Goal: Task Accomplishment & Management: Manage account settings

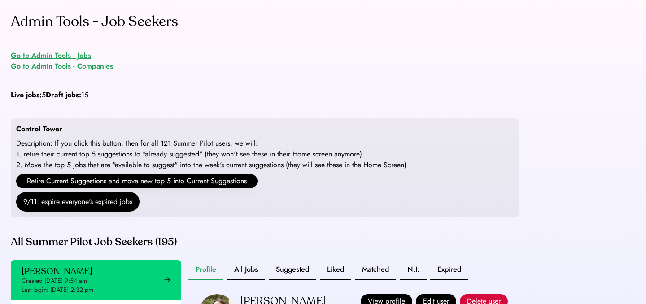
click at [74, 58] on div "Go to Admin Tools - Jobs" at bounding box center [51, 55] width 80 height 11
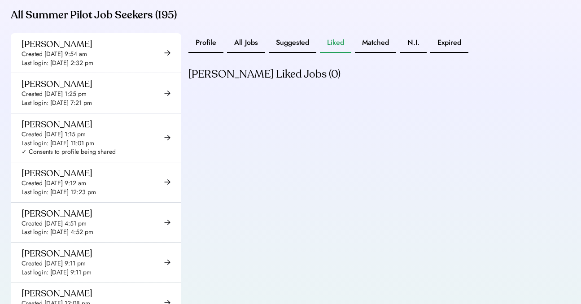
scroll to position [798, 0]
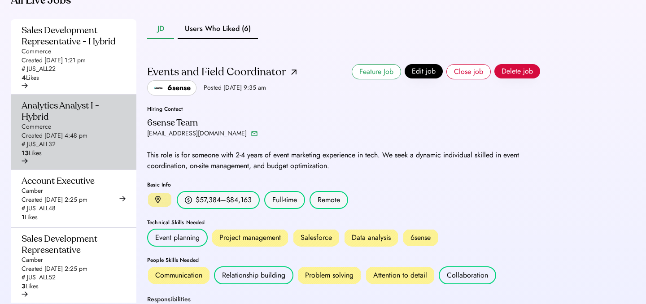
scroll to position [258, 0]
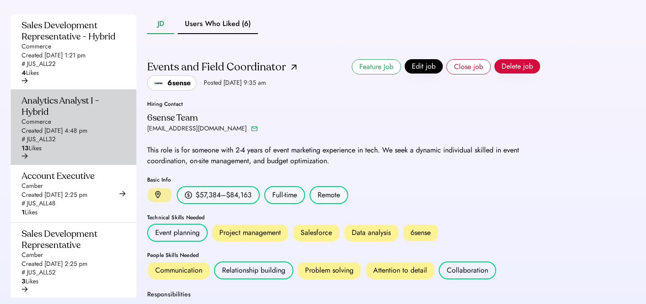
click at [58, 135] on div "Created [DATE] 4:48 pm" at bounding box center [55, 130] width 66 height 9
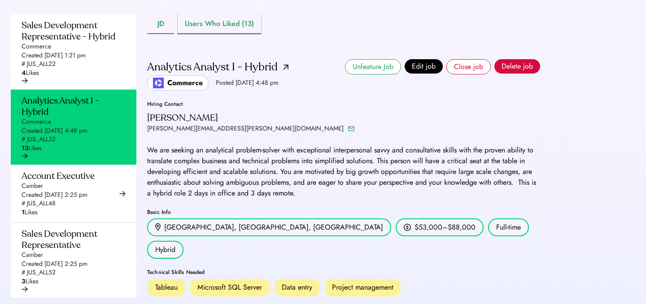
click at [215, 34] on button "Users Who Liked (13)" at bounding box center [219, 24] width 83 height 20
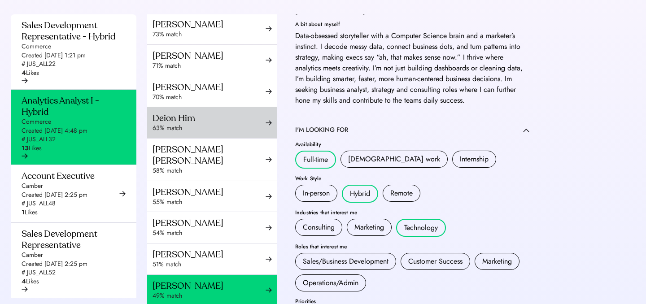
scroll to position [145, 0]
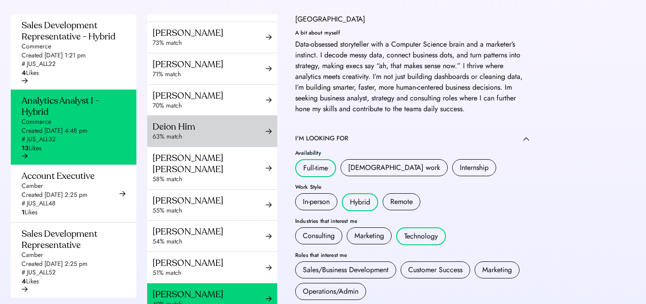
click at [219, 141] on div "63% match" at bounding box center [208, 136] width 113 height 9
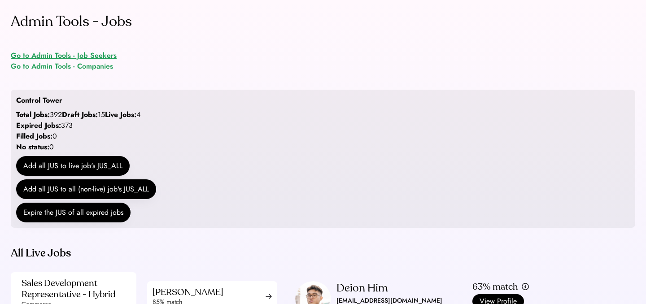
click at [77, 58] on div "Go to Admin Tools - Job Seekers" at bounding box center [64, 55] width 106 height 11
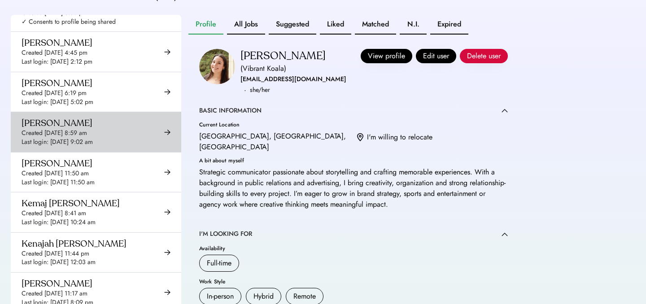
scroll to position [3941, 0]
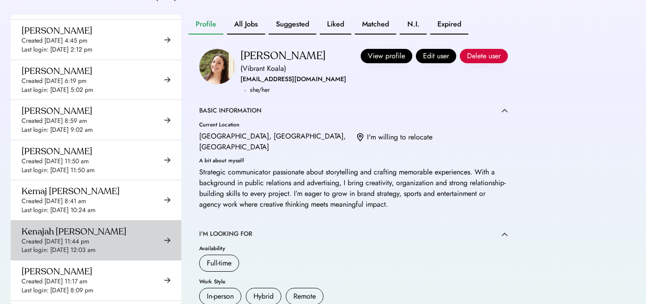
click at [62, 226] on div "Kenajah Upchurch" at bounding box center [74, 231] width 105 height 11
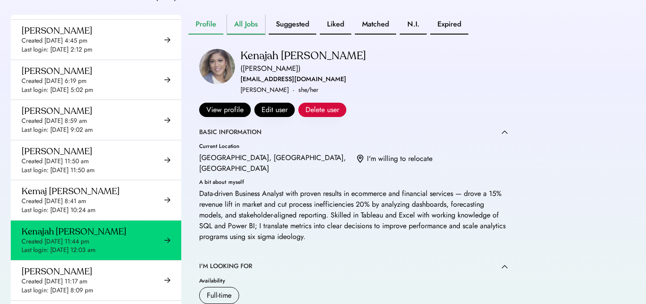
click at [243, 35] on button "All Jobs" at bounding box center [246, 25] width 38 height 20
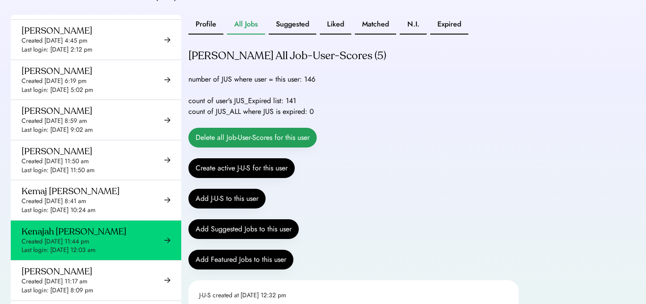
click at [243, 147] on button "Delete all Job-User-Scores for this user" at bounding box center [252, 138] width 128 height 20
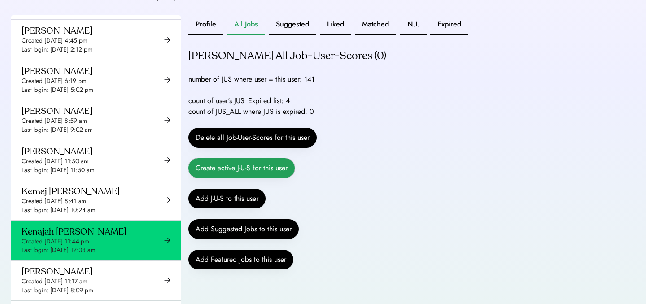
click at [226, 178] on button "Create active J-U-S for this user" at bounding box center [241, 168] width 106 height 20
click at [224, 178] on button "Create active J-U-S for this user" at bounding box center [241, 168] width 106 height 20
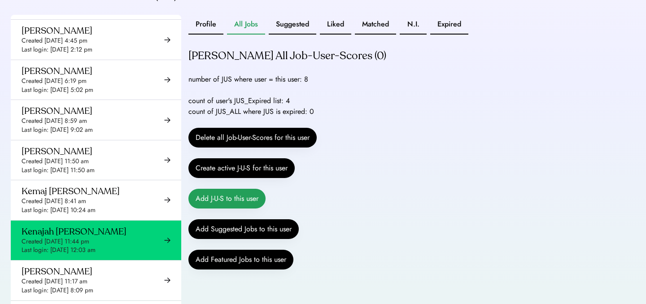
click at [221, 208] on button "Add J-U-S to this user" at bounding box center [226, 199] width 77 height 20
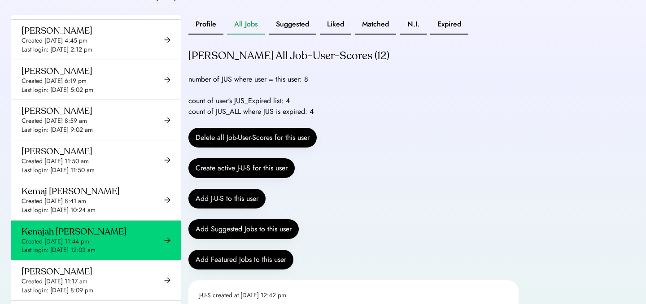
scroll to position [27, 0]
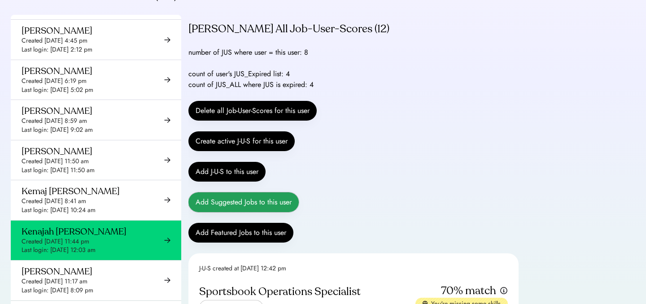
click at [245, 211] on button "Add Suggested Jobs to this user" at bounding box center [243, 202] width 110 height 20
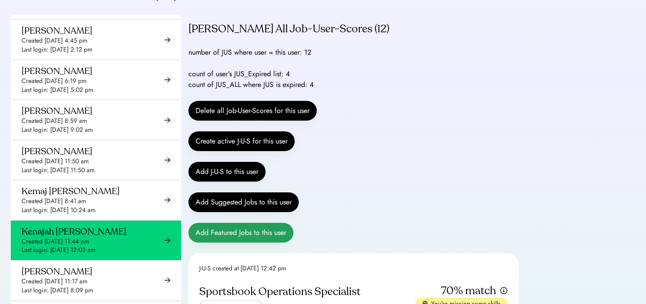
click at [255, 243] on button "Add Featured Jobs to this user" at bounding box center [240, 233] width 105 height 20
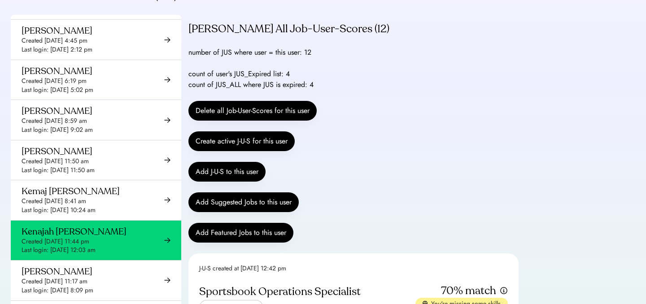
scroll to position [0, 0]
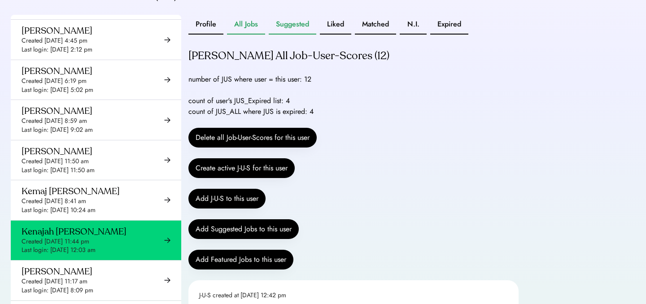
click at [282, 35] on button "Suggested" at bounding box center [293, 25] width 48 height 20
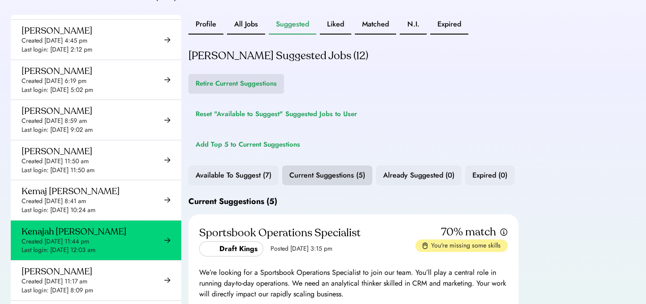
click at [223, 91] on button "Retire Current Suggestions" at bounding box center [235, 84] width 95 height 20
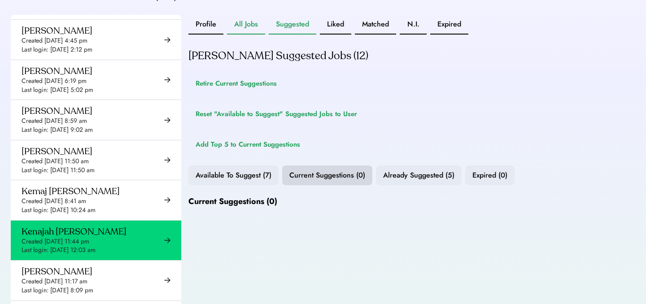
click at [246, 34] on button "All Jobs" at bounding box center [246, 25] width 38 height 20
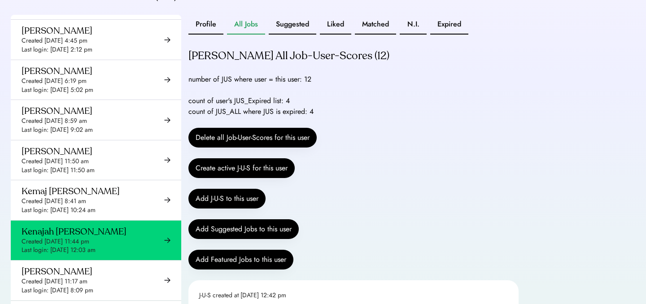
scroll to position [7, 0]
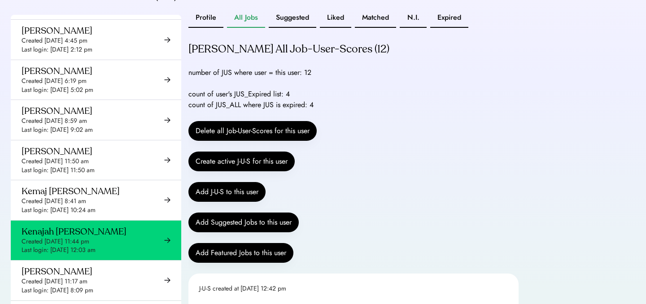
click at [303, 19] on div "All Summer Pilot Job Seekers (195) Addie Peterson Created Jun 25, 2025 9:54 am …" at bounding box center [264, 169] width 507 height 359
click at [299, 28] on button "Suggested" at bounding box center [293, 18] width 48 height 20
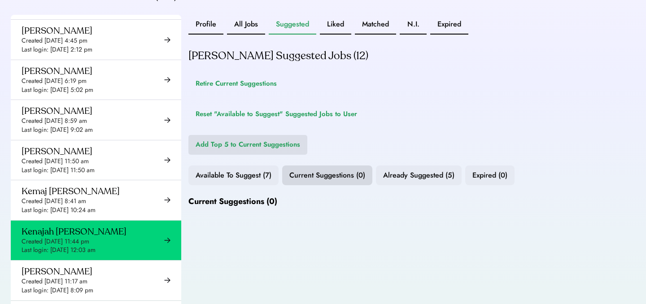
scroll to position [248, 0]
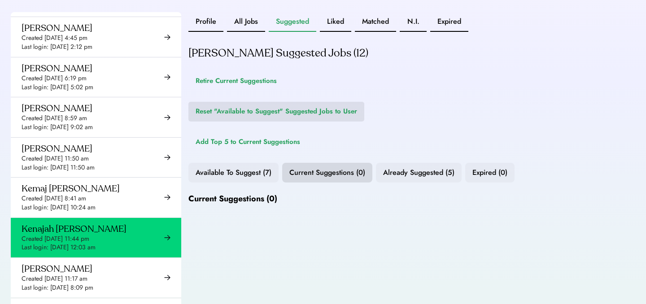
click at [247, 117] on button "Reset "Available to Suggest" Suggested Jobs to User" at bounding box center [276, 112] width 176 height 20
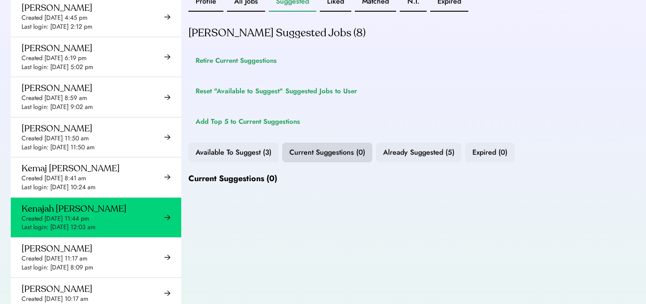
scroll to position [278, 0]
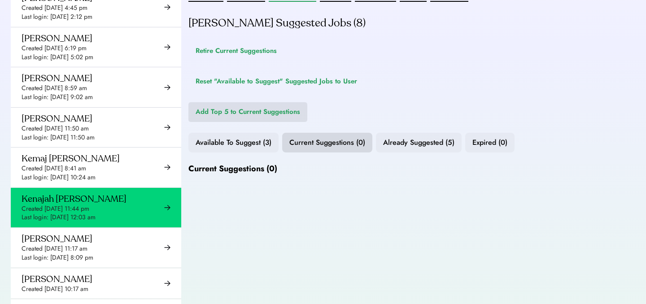
click at [261, 122] on button "Add Top 5 to Current Suggestions" at bounding box center [247, 112] width 119 height 20
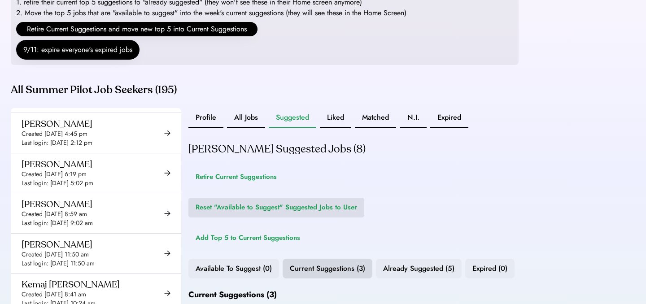
scroll to position [169, 0]
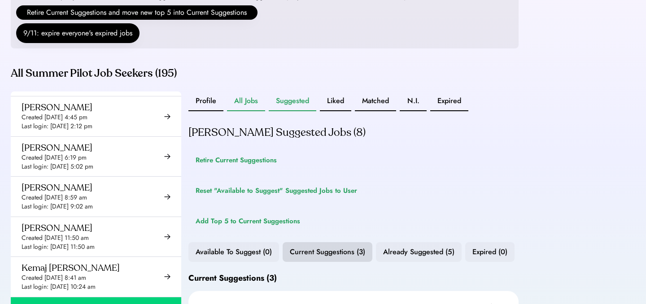
click at [249, 111] on button "All Jobs" at bounding box center [246, 101] width 38 height 20
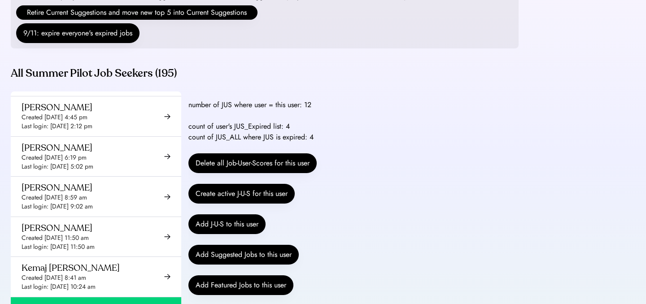
scroll to position [52, 0]
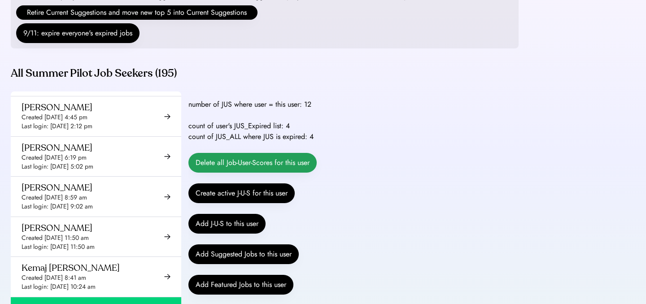
click at [264, 173] on button "Delete all Job-User-Scores for this user" at bounding box center [252, 163] width 128 height 20
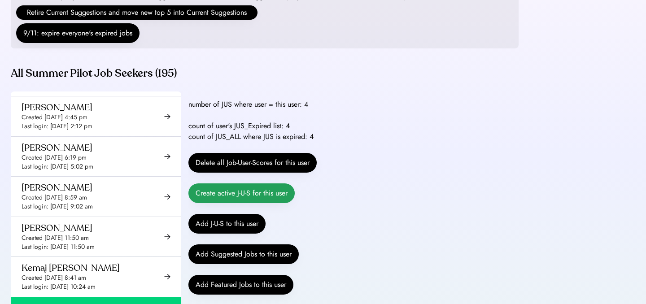
click at [229, 203] on button "Create active J-U-S for this user" at bounding box center [241, 193] width 106 height 20
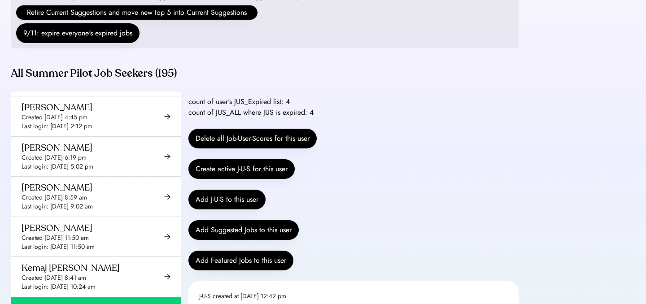
scroll to position [91, 0]
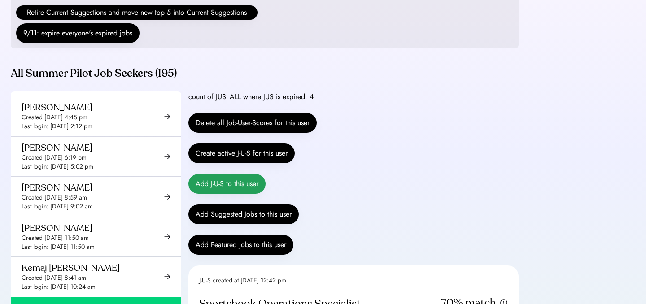
click at [225, 194] on button "Add J-U-S to this user" at bounding box center [226, 184] width 77 height 20
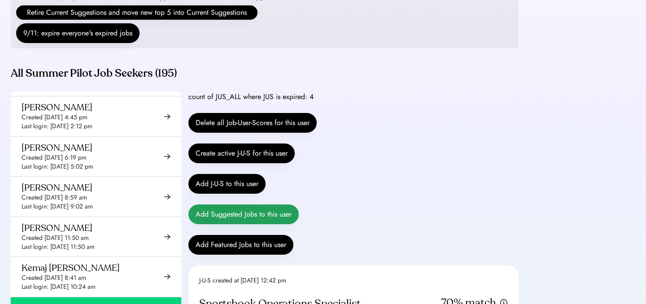
click at [265, 222] on button "Add Suggested Jobs to this user" at bounding box center [243, 214] width 110 height 20
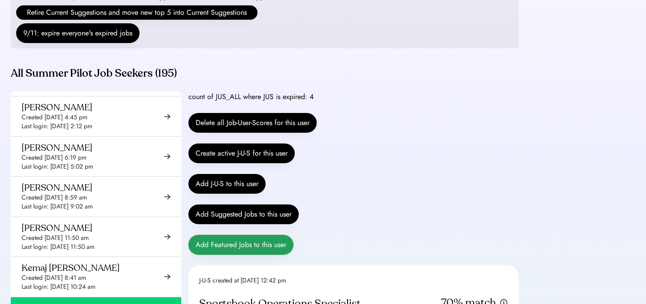
click at [256, 255] on button "Add Featured Jobs to this user" at bounding box center [240, 245] width 105 height 20
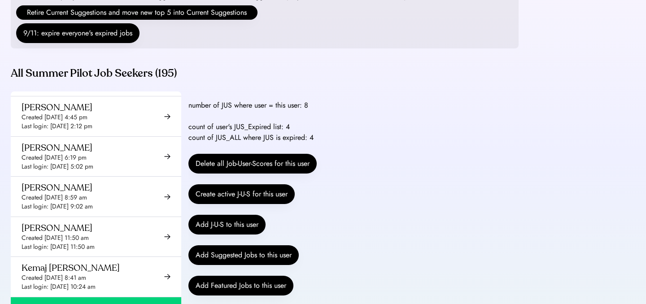
scroll to position [0, 0]
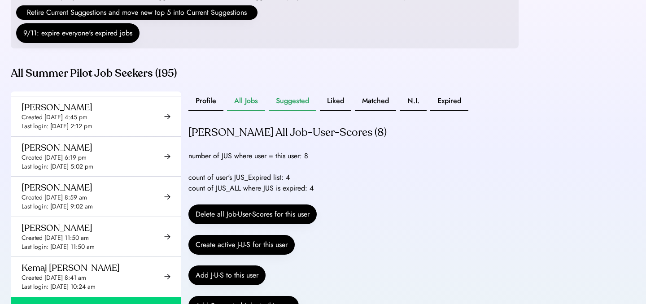
click at [291, 104] on button "Suggested" at bounding box center [293, 101] width 48 height 20
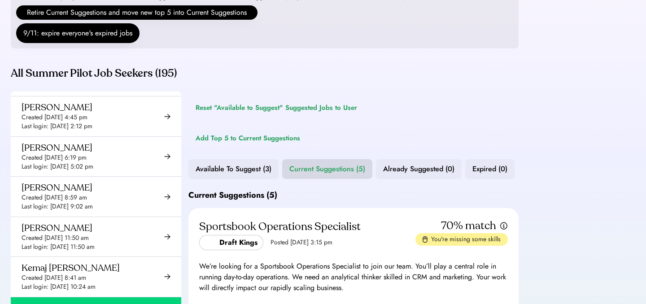
scroll to position [36, 0]
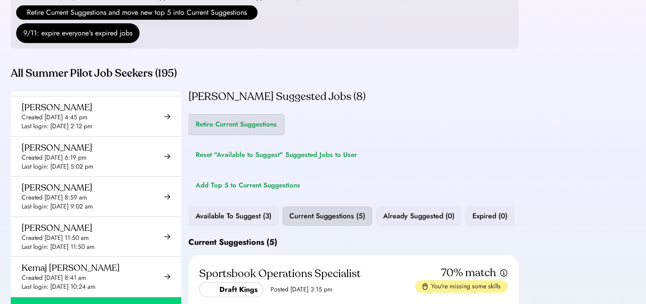
click at [228, 134] on button "Retire Current Suggestions" at bounding box center [235, 125] width 95 height 20
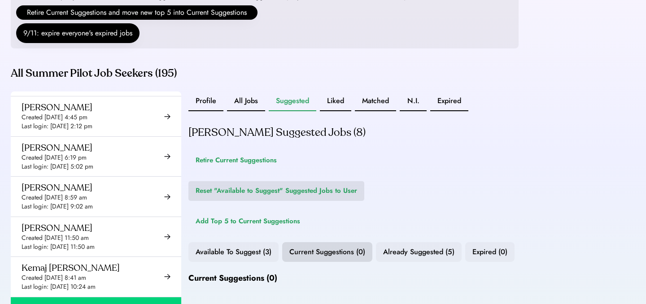
click at [274, 201] on button "Reset "Available to Suggest" Suggested Jobs to User" at bounding box center [276, 191] width 176 height 20
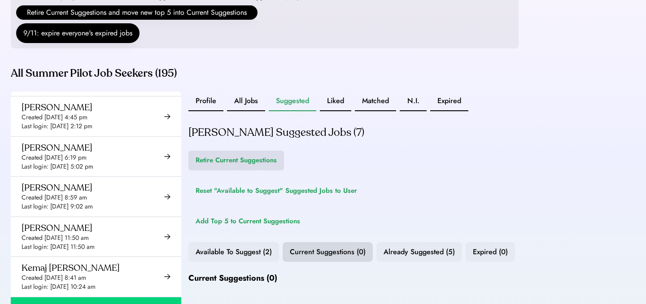
click at [251, 170] on button "Retire Current Suggestions" at bounding box center [235, 161] width 95 height 20
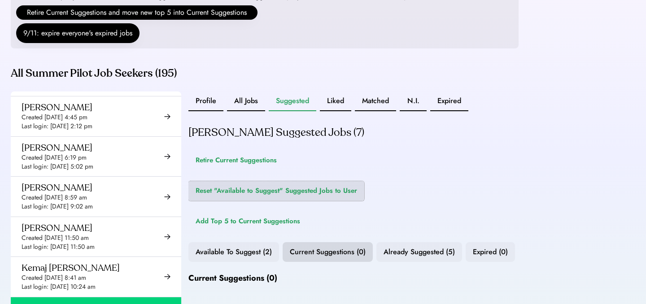
click at [260, 200] on button "Reset "Available to Suggest" Suggested Jobs to User" at bounding box center [276, 191] width 176 height 20
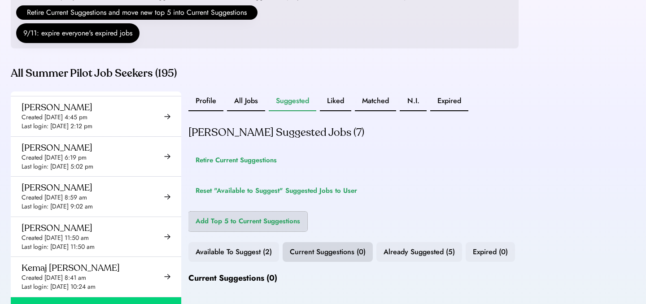
click at [239, 231] on button "Add Top 5 to Current Suggestions" at bounding box center [247, 222] width 119 height 20
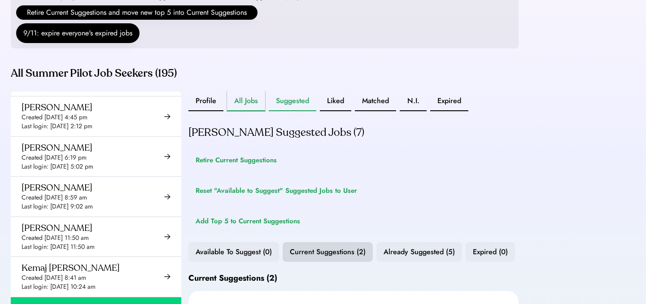
click at [252, 108] on button "All Jobs" at bounding box center [246, 101] width 38 height 20
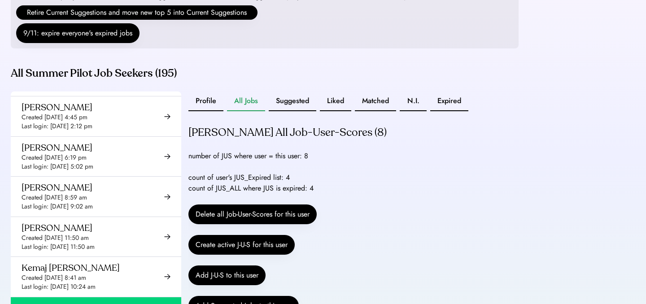
click at [265, 161] on div "number of JUS where user = this user: 8" at bounding box center [248, 156] width 120 height 11
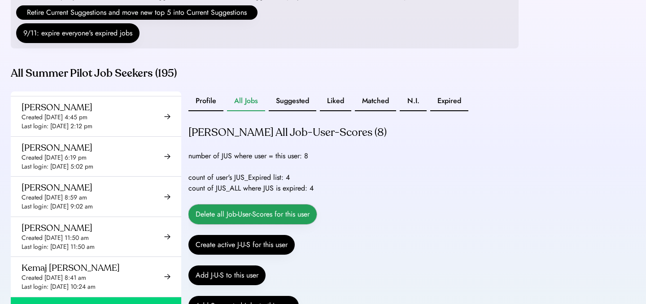
click at [246, 224] on button "Delete all Job-User-Scores for this user" at bounding box center [252, 214] width 128 height 20
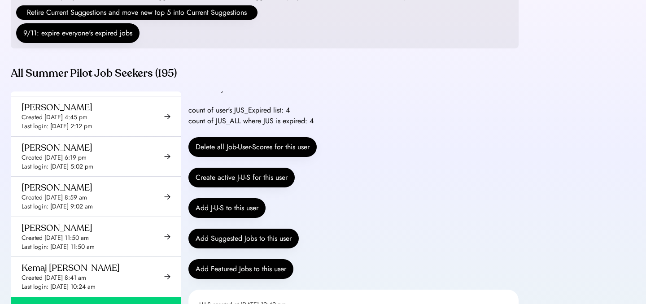
scroll to position [6, 0]
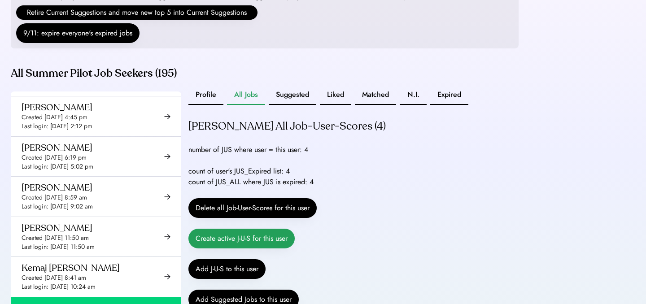
click at [261, 243] on button "Create active J-U-S for this user" at bounding box center [241, 239] width 106 height 20
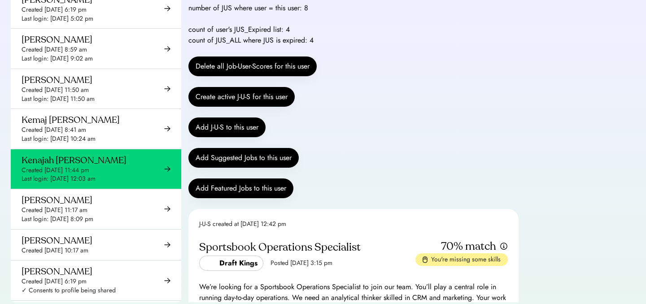
scroll to position [238, 0]
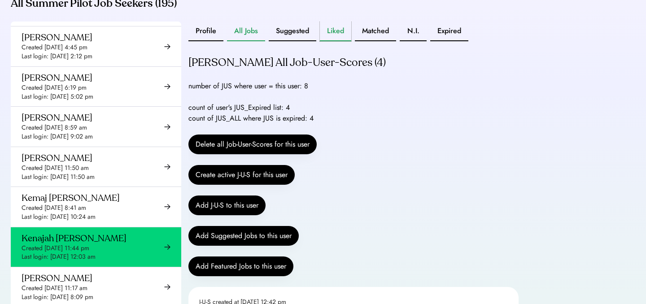
click at [341, 41] on button "Liked" at bounding box center [335, 32] width 31 height 20
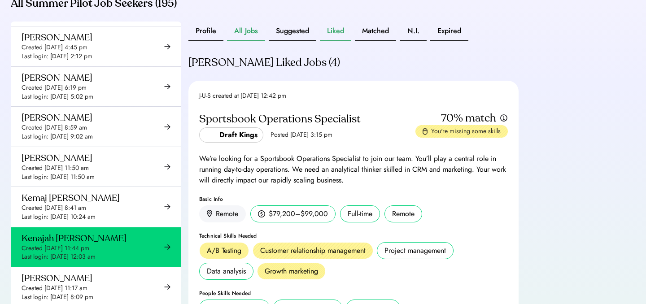
click at [256, 41] on button "All Jobs" at bounding box center [246, 32] width 38 height 20
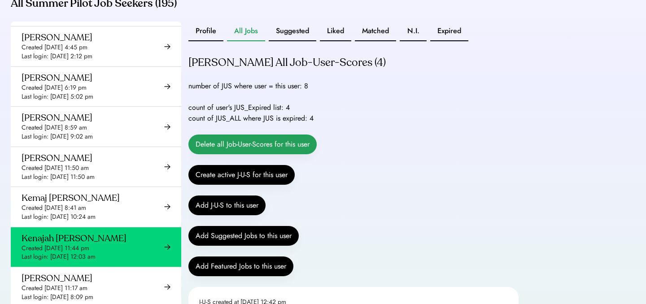
click at [218, 151] on button "Delete all Job-User-Scores for this user" at bounding box center [252, 144] width 128 height 20
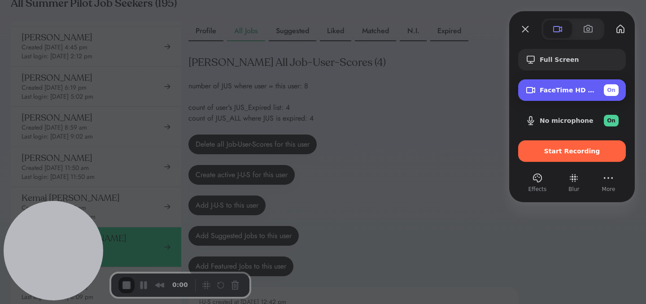
click at [590, 83] on div "FaceTime HD Camera On" at bounding box center [572, 90] width 108 height 22
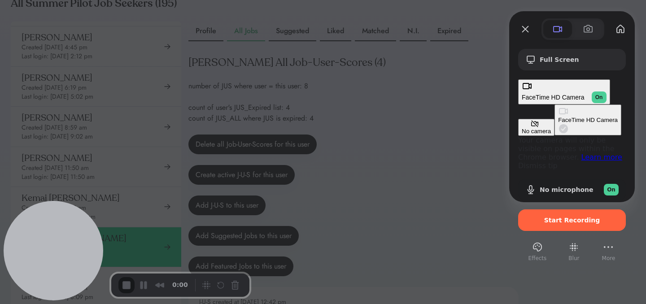
click at [518, 119] on button "No camera" at bounding box center [536, 127] width 36 height 17
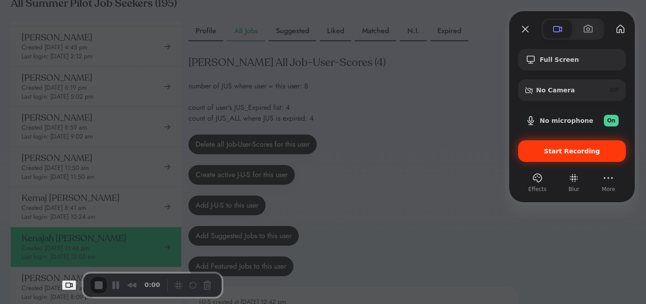
click at [563, 154] on span "Start Recording" at bounding box center [572, 150] width 56 height 7
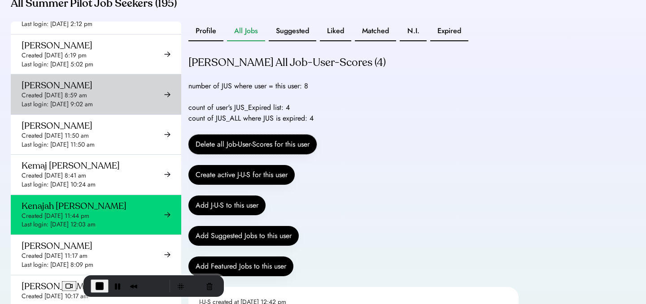
scroll to position [3976, 0]
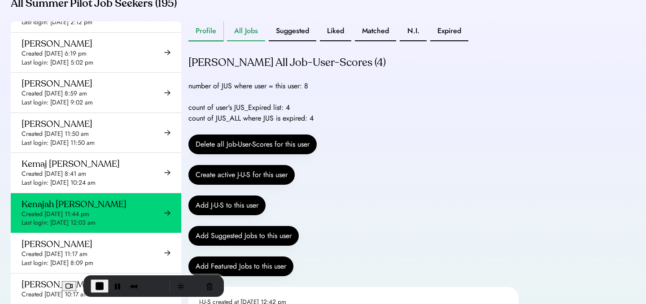
click at [212, 37] on button "Profile" at bounding box center [205, 32] width 35 height 20
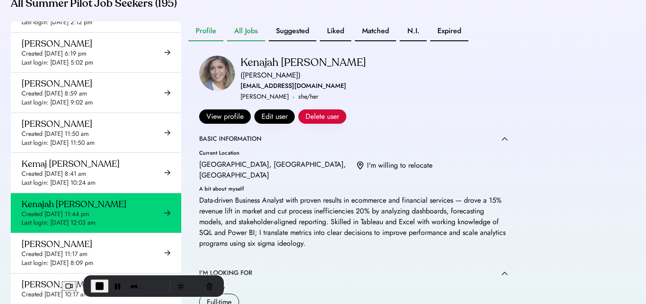
click at [253, 38] on button "All Jobs" at bounding box center [246, 32] width 38 height 20
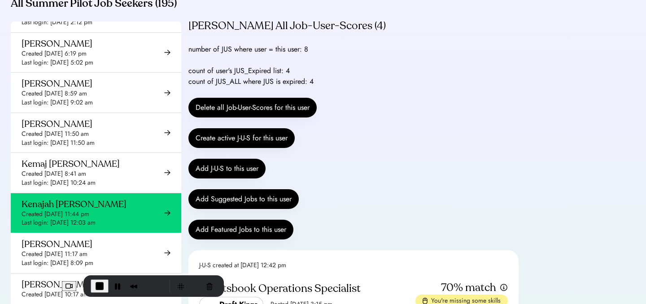
scroll to position [23, 0]
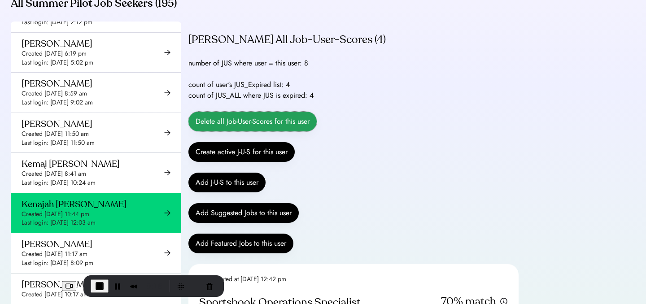
click at [269, 131] on button "Delete all Job-User-Scores for this user" at bounding box center [252, 122] width 128 height 20
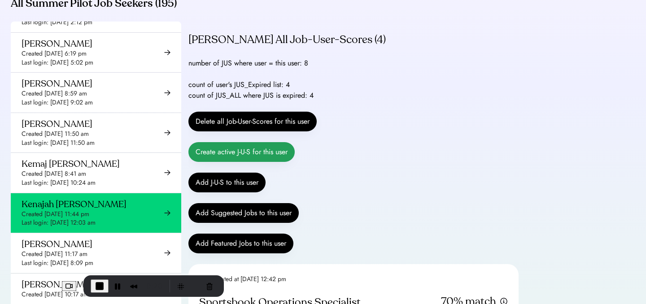
click at [277, 160] on button "Create active J-U-S for this user" at bounding box center [241, 152] width 106 height 20
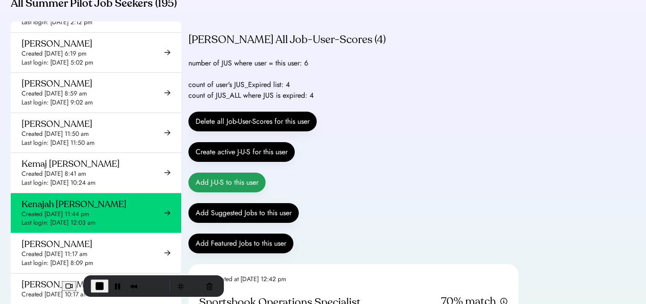
click at [244, 192] on button "Add J-U-S to this user" at bounding box center [226, 183] width 77 height 20
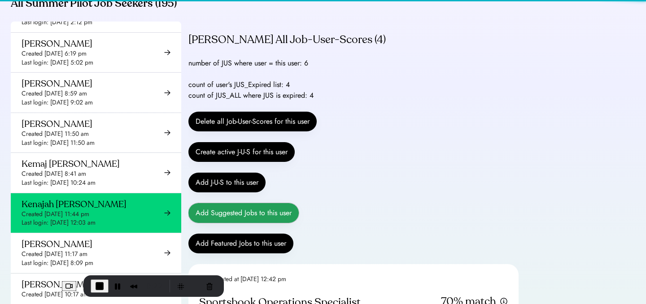
click at [243, 223] on button "Add Suggested Jobs to this user" at bounding box center [243, 213] width 110 height 20
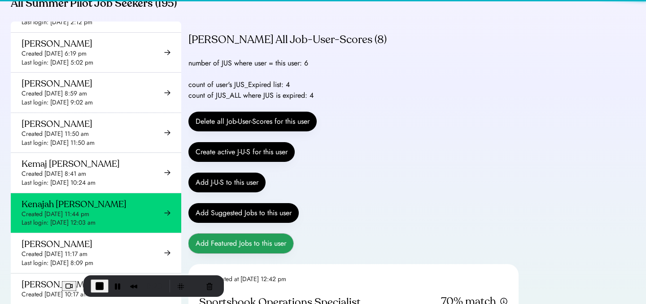
click at [239, 253] on button "Add Featured Jobs to this user" at bounding box center [240, 244] width 105 height 20
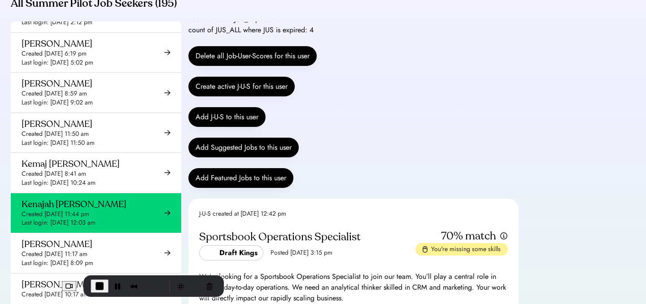
scroll to position [0, 0]
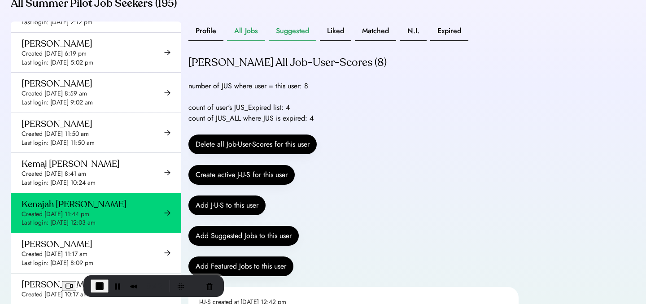
click at [302, 37] on button "Suggested" at bounding box center [293, 32] width 48 height 20
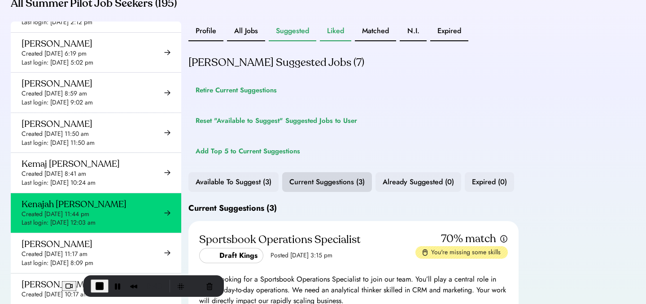
click at [341, 41] on button "Liked" at bounding box center [335, 32] width 31 height 20
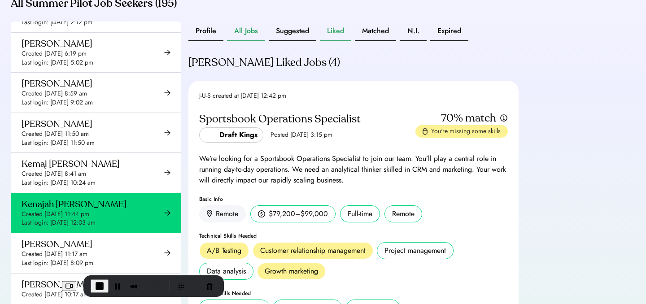
click at [257, 35] on button "All Jobs" at bounding box center [246, 32] width 38 height 20
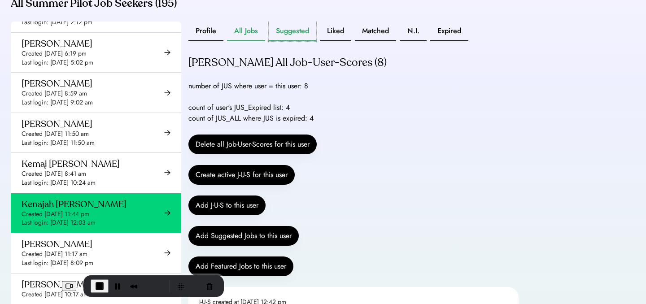
click at [291, 41] on button "Suggested" at bounding box center [293, 32] width 48 height 20
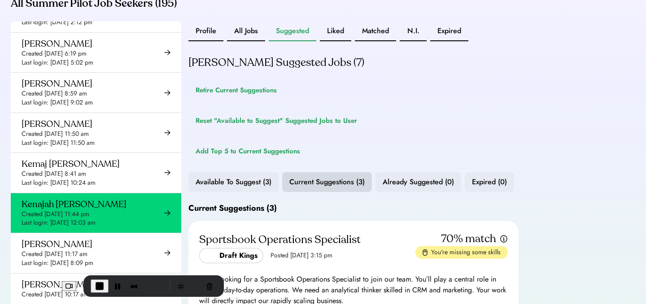
scroll to position [5, 0]
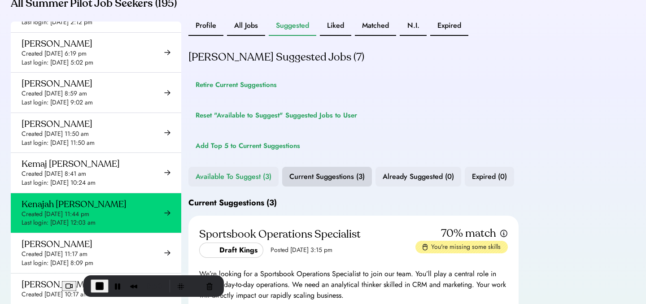
click at [237, 186] on button "Available To Suggest (3)" at bounding box center [233, 177] width 90 height 20
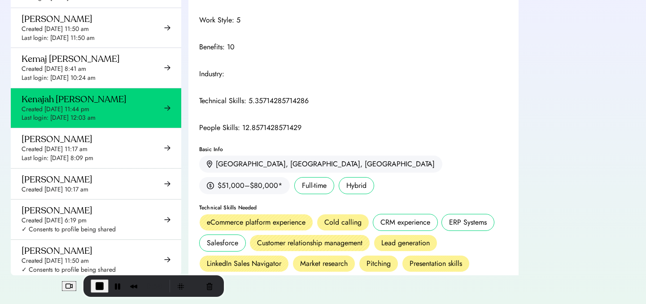
scroll to position [0, 0]
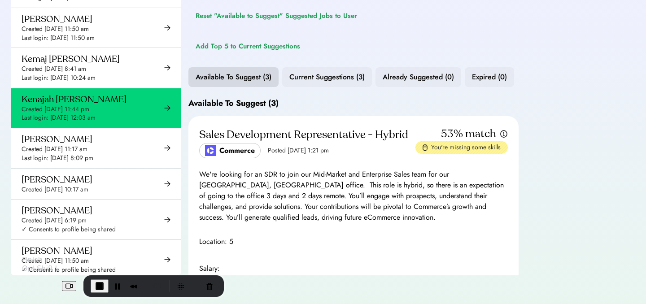
click at [94, 283] on span "End Recording" at bounding box center [99, 286] width 11 height 11
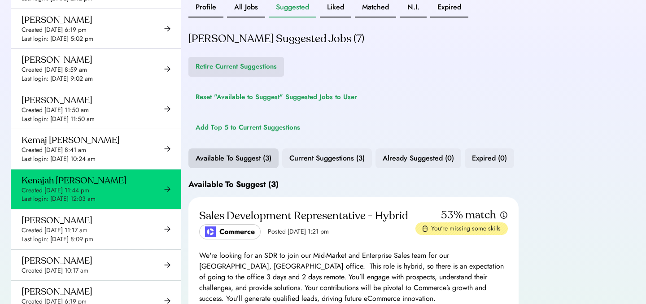
scroll to position [231, 0]
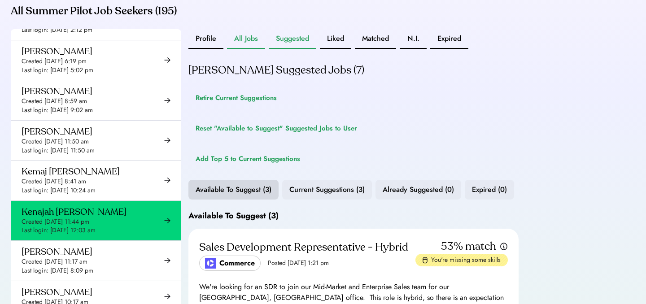
click at [242, 49] on button "All Jobs" at bounding box center [246, 39] width 38 height 20
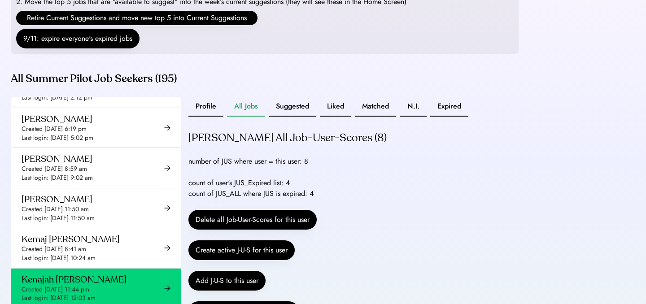
scroll to position [156, 0]
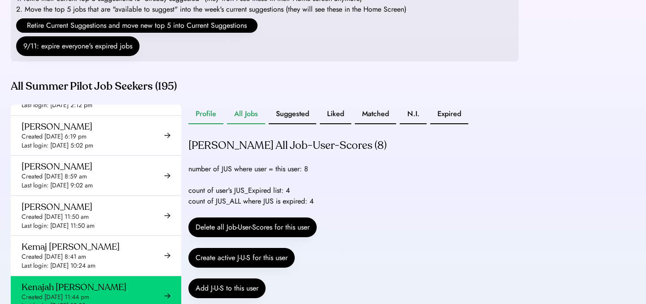
click at [199, 124] on button "Profile" at bounding box center [205, 114] width 35 height 20
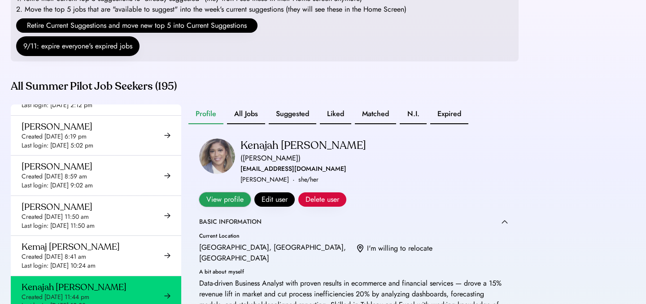
click at [251, 192] on button "View profile" at bounding box center [225, 199] width 52 height 14
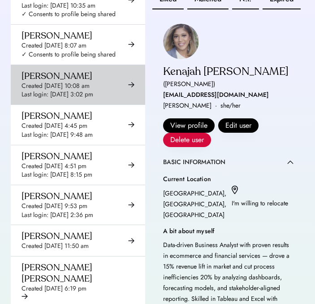
scroll to position [375, 0]
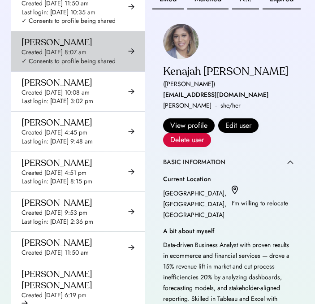
click at [74, 71] on div "Amarachi Kalu Created Sep 24, 2024 8:07 am ✓ Consents to profile being shared" at bounding box center [78, 50] width 134 height 39
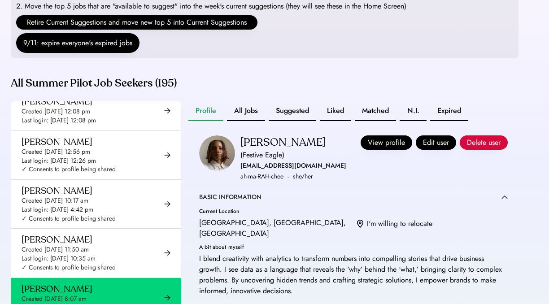
scroll to position [165, 0]
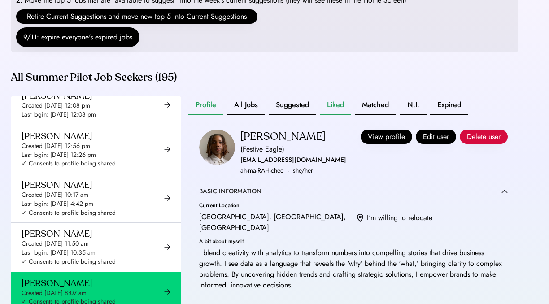
click at [344, 115] on button "Liked" at bounding box center [335, 105] width 31 height 20
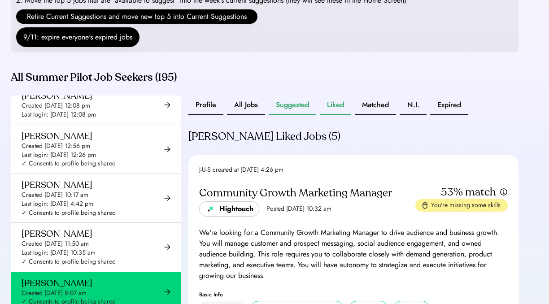
click at [292, 115] on button "Suggested" at bounding box center [293, 105] width 48 height 20
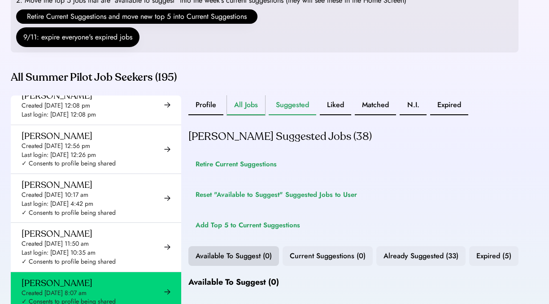
click at [253, 115] on button "All Jobs" at bounding box center [246, 105] width 38 height 20
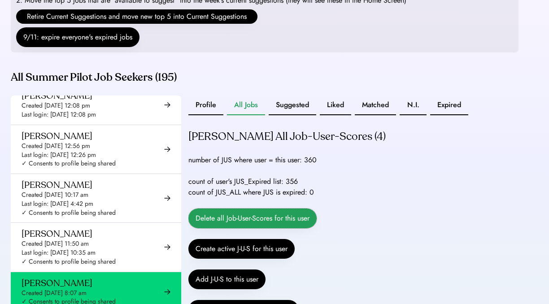
click at [225, 227] on button "Delete all Job-User-Scores for this user" at bounding box center [252, 218] width 128 height 20
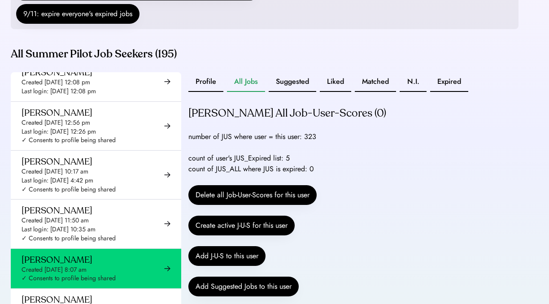
scroll to position [190, 0]
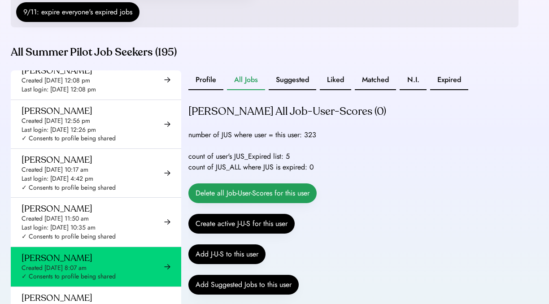
click at [289, 200] on button "Delete all Job-User-Scores for this user" at bounding box center [252, 193] width 128 height 20
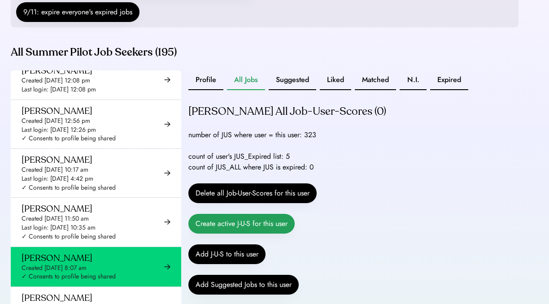
click at [264, 234] on button "Create active J-U-S for this user" at bounding box center [241, 224] width 106 height 20
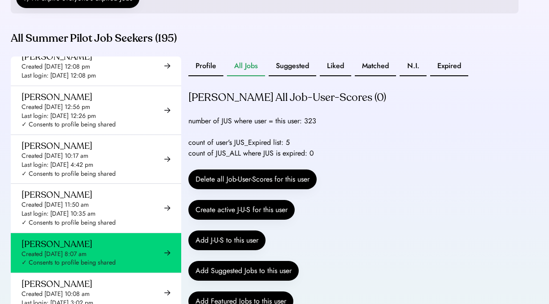
scroll to position [223, 0]
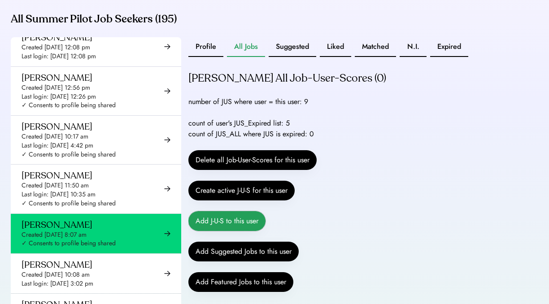
click at [244, 230] on button "Add J-U-S to this user" at bounding box center [226, 221] width 77 height 20
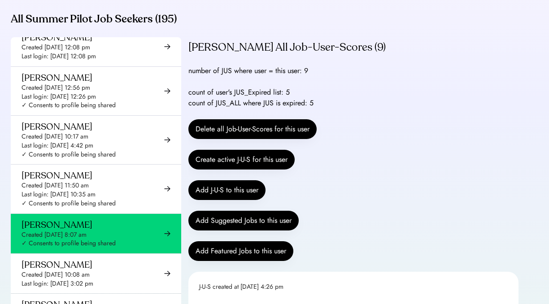
scroll to position [57, 0]
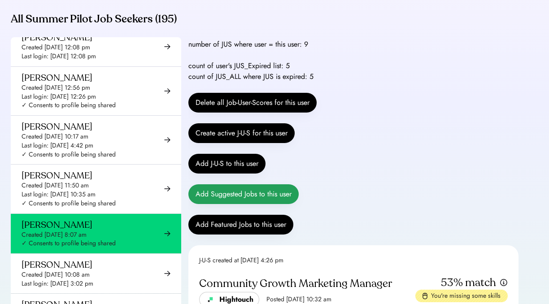
click at [254, 199] on button "Add Suggested Jobs to this user" at bounding box center [243, 194] width 110 height 20
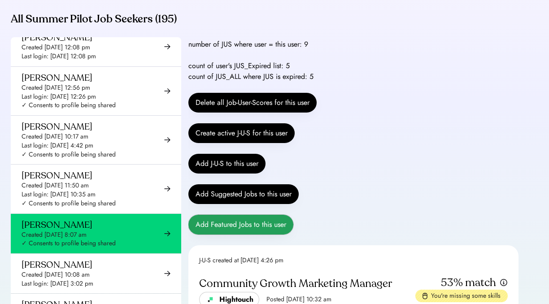
click at [275, 234] on button "Add Featured Jobs to this user" at bounding box center [240, 225] width 105 height 20
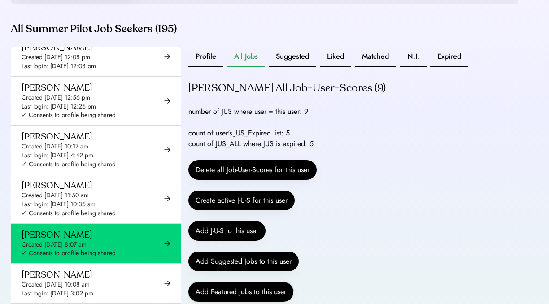
scroll to position [212, 0]
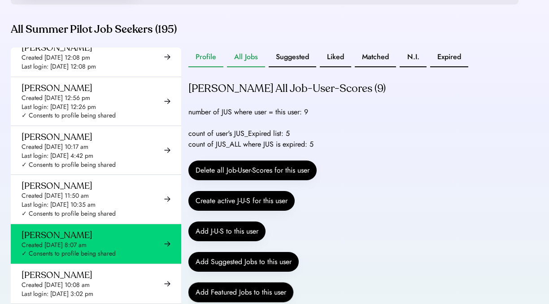
click at [203, 67] on button "Profile" at bounding box center [205, 58] width 35 height 20
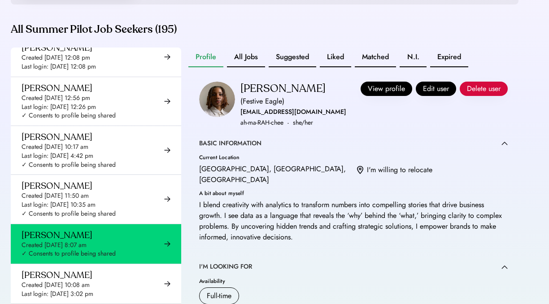
click at [259, 117] on div "akalu316@gmail.com" at bounding box center [293, 112] width 106 height 11
copy div "akalu316@gmail.com"
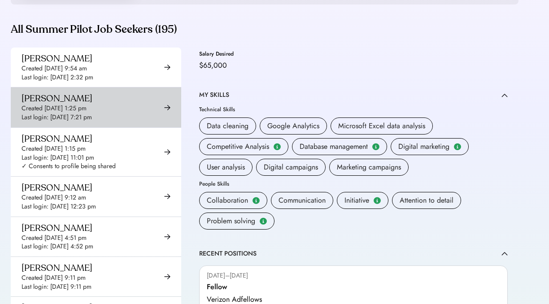
click at [121, 127] on div "Adedamola Awonaike Created Aug 27, 2025 1:25 pm Last login: Aug 27, 2025 7:21 pm" at bounding box center [96, 106] width 170 height 39
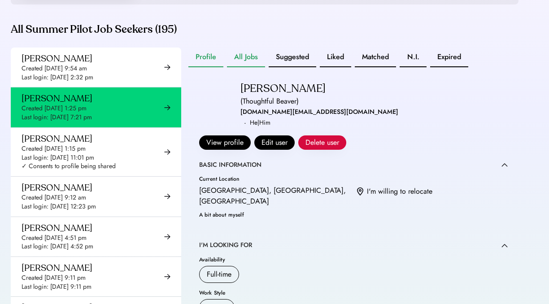
scroll to position [198, 0]
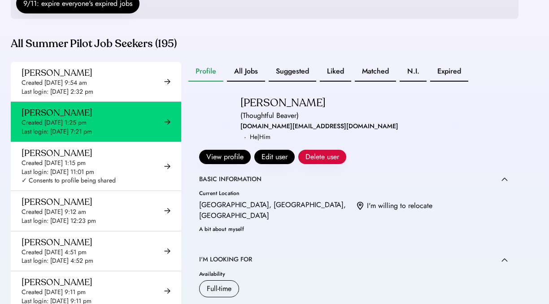
click at [308, 110] on div "Adedamola Awonaike" at bounding box center [282, 103] width 85 height 14
copy div "Awonaike"
click at [280, 110] on div "Adedamola Awonaike" at bounding box center [282, 103] width 85 height 14
copy div "Adedamola Awonaike"
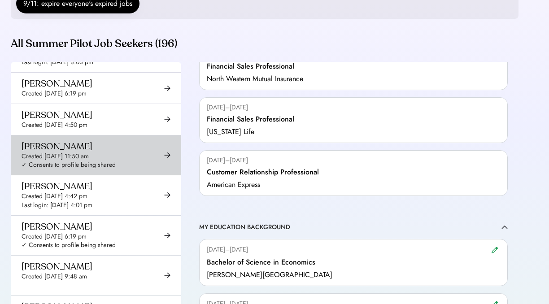
scroll to position [3557, 0]
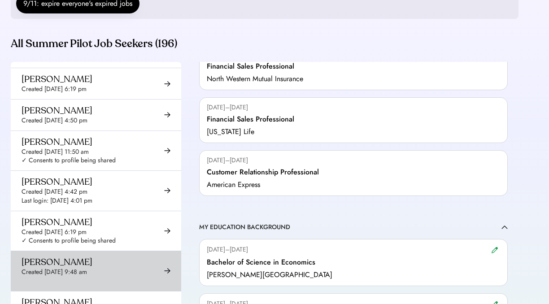
click at [76, 251] on div "Jocelyn Reyes Created Oct 2, 2024 9:48 am Last login:" at bounding box center [96, 270] width 170 height 39
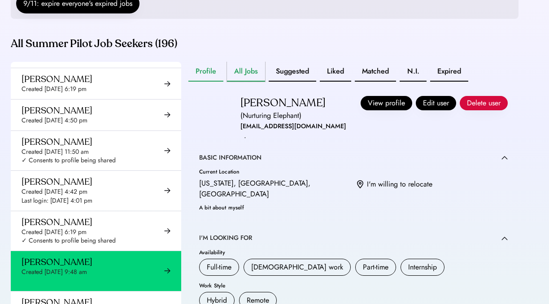
click at [251, 82] on button "All Jobs" at bounding box center [246, 72] width 38 height 20
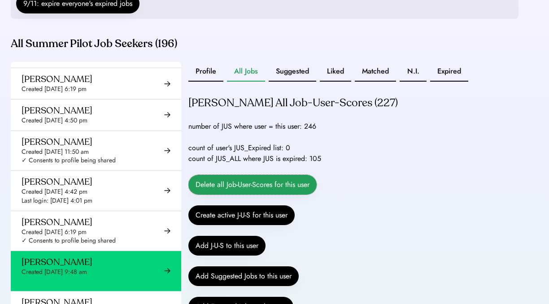
click at [250, 194] on button "Delete all Job-User-Scores for this user" at bounding box center [252, 185] width 128 height 20
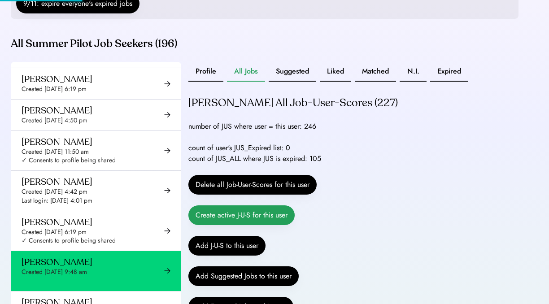
click at [251, 222] on button "Create active J-U-S for this user" at bounding box center [241, 215] width 106 height 20
click at [264, 225] on button "Create active J-U-S for this user" at bounding box center [241, 215] width 106 height 20
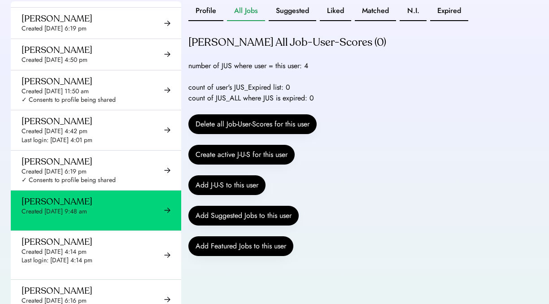
scroll to position [259, 0]
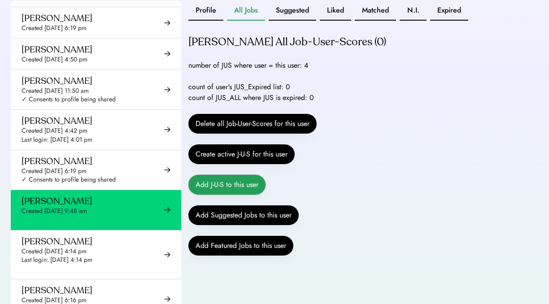
click at [233, 195] on button "Add J-U-S to this user" at bounding box center [226, 185] width 77 height 20
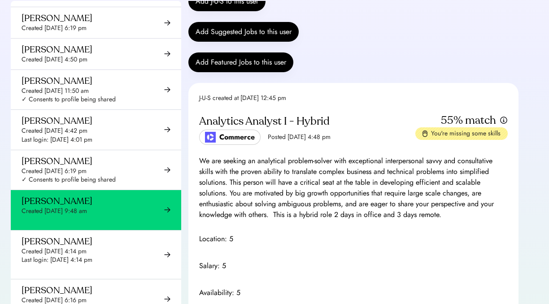
scroll to position [130, 0]
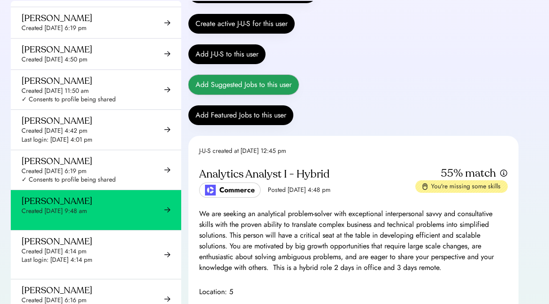
click at [226, 95] on button "Add Suggested Jobs to this user" at bounding box center [243, 85] width 110 height 20
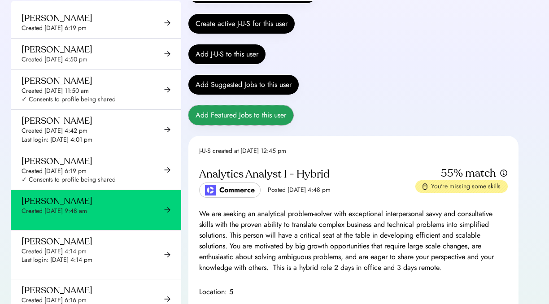
click at [264, 120] on button "Add Featured Jobs to this user" at bounding box center [240, 115] width 105 height 20
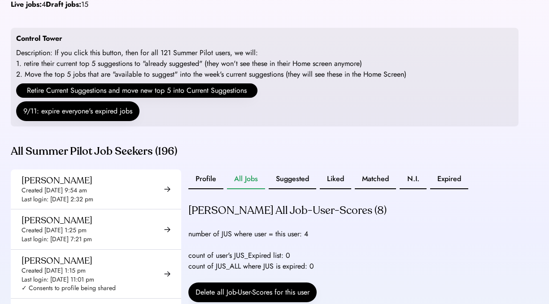
scroll to position [117, 0]
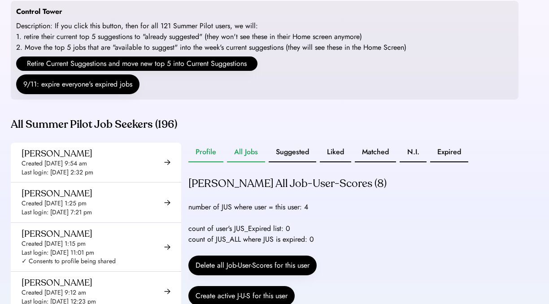
click at [209, 162] on button "Profile" at bounding box center [205, 153] width 35 height 20
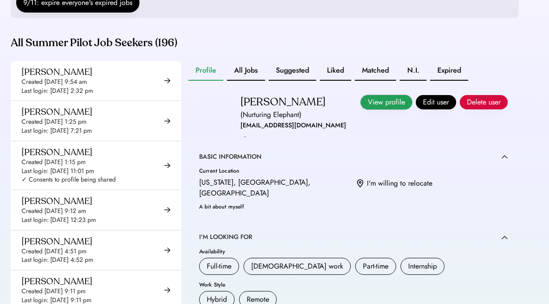
click at [380, 109] on button "View profile" at bounding box center [386, 102] width 52 height 14
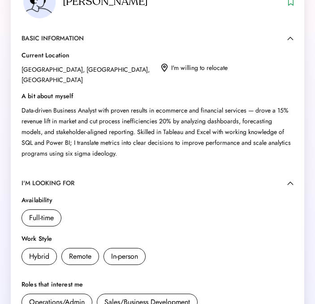
scroll to position [46, 0]
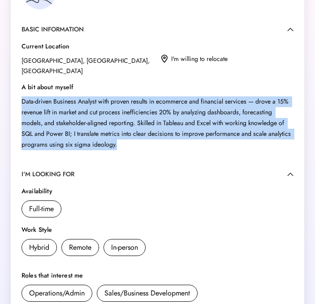
drag, startPoint x: 21, startPoint y: 93, endPoint x: 116, endPoint y: 138, distance: 105.1
click at [116, 138] on div "Data-driven Business Analyst with proven results in ecommerce and financial ser…" at bounding box center [158, 123] width 272 height 54
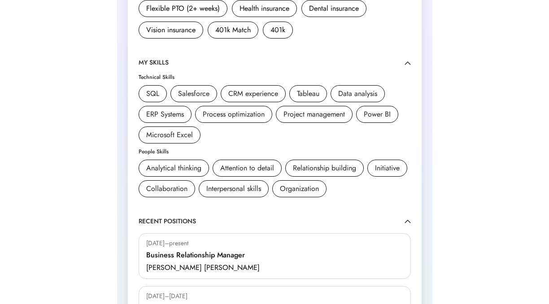
scroll to position [320, 0]
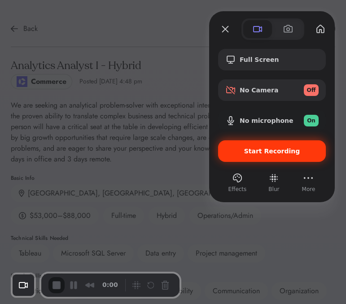
click at [274, 150] on span "Start Recording" at bounding box center [272, 150] width 56 height 7
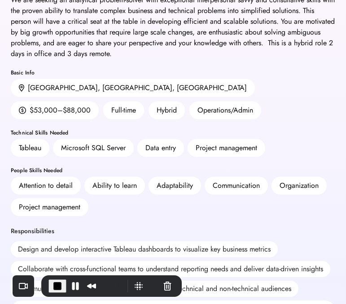
scroll to position [110, 0]
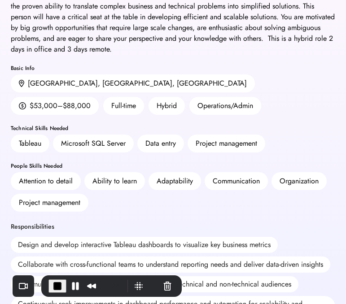
click at [164, 141] on div "Data entry" at bounding box center [160, 143] width 30 height 11
click at [53, 285] on span "End Recording" at bounding box center [57, 286] width 11 height 11
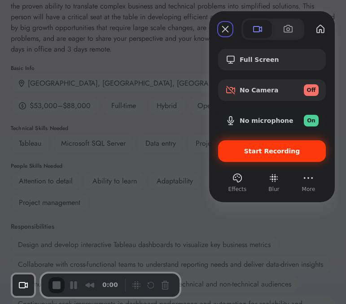
click at [252, 155] on div "Start Recording" at bounding box center [272, 151] width 108 height 22
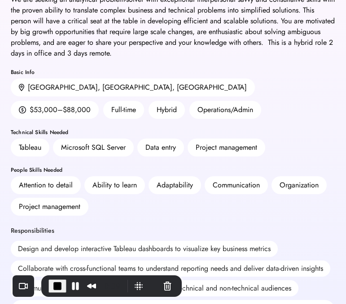
scroll to position [105, 0]
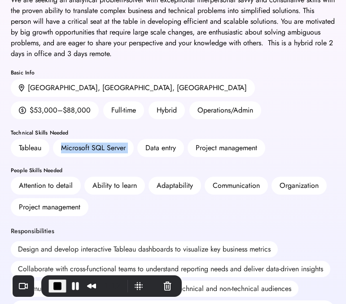
drag, startPoint x: 61, startPoint y: 151, endPoint x: 143, endPoint y: 150, distance: 81.6
click at [144, 151] on div "Tableau Microsoft SQL Server Data entry Project management" at bounding box center [173, 148] width 324 height 18
click at [158, 147] on div "Data entry" at bounding box center [160, 148] width 30 height 11
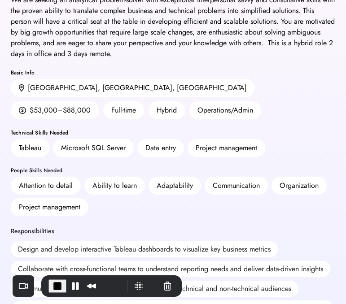
click at [221, 152] on div "Project management" at bounding box center [225, 148] width 61 height 11
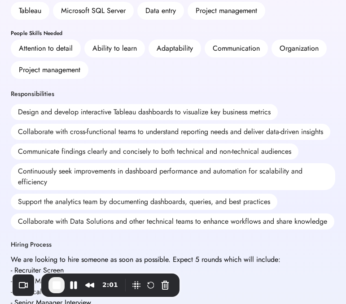
scroll to position [248, 0]
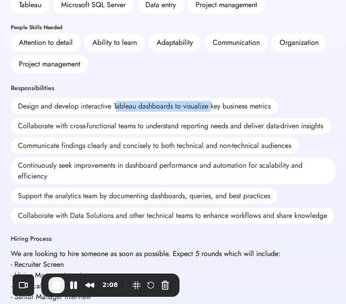
drag, startPoint x: 116, startPoint y: 107, endPoint x: 212, endPoint y: 104, distance: 96.5
click at [212, 104] on div "Design and develop interactive Tableau dashboards to visualize key business met…" at bounding box center [144, 106] width 267 height 16
click at [58, 281] on span "End Recording" at bounding box center [56, 285] width 11 height 11
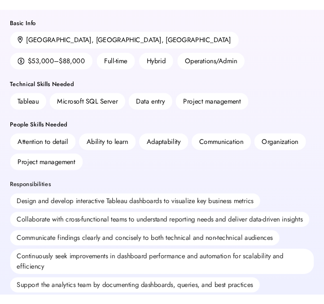
scroll to position [156, 0]
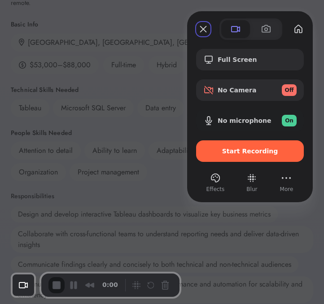
click at [237, 148] on span "Start Recording" at bounding box center [250, 150] width 56 height 7
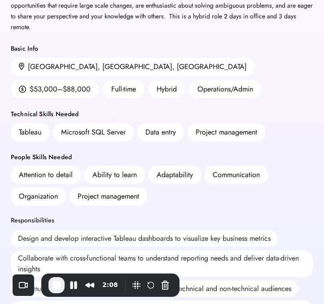
scroll to position [147, 0]
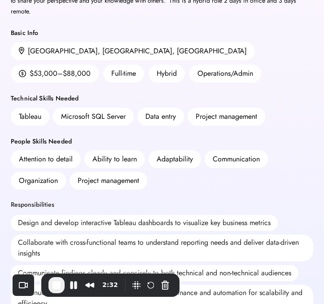
click at [127, 124] on div "Microsoft SQL Server" at bounding box center [93, 117] width 81 height 18
click at [76, 122] on div "Microsoft SQL Server" at bounding box center [93, 117] width 81 height 18
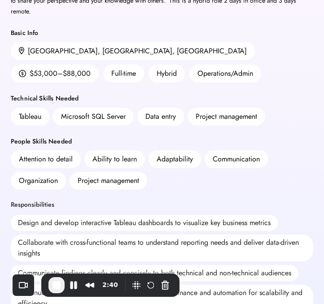
click at [166, 120] on div "Data entry" at bounding box center [160, 116] width 30 height 11
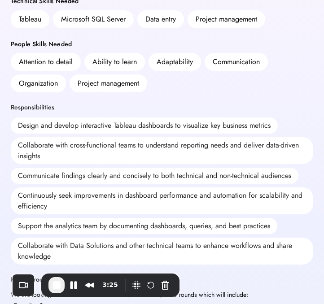
scroll to position [252, 0]
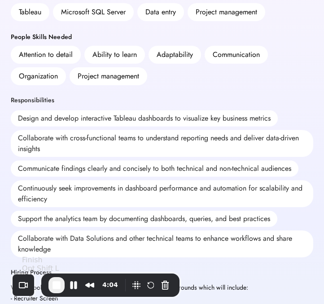
click at [58, 285] on span "End Recording" at bounding box center [56, 285] width 11 height 11
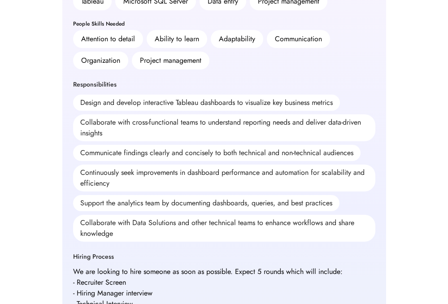
scroll to position [208, 0]
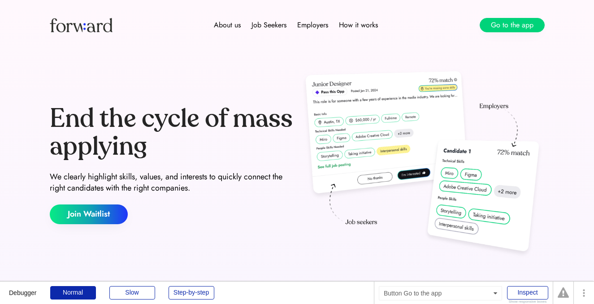
click at [498, 33] on div "About us Job Seekers Employers How it works Go to the app" at bounding box center [297, 25] width 538 height 50
click at [496, 24] on button "Go to the app" at bounding box center [512, 25] width 65 height 14
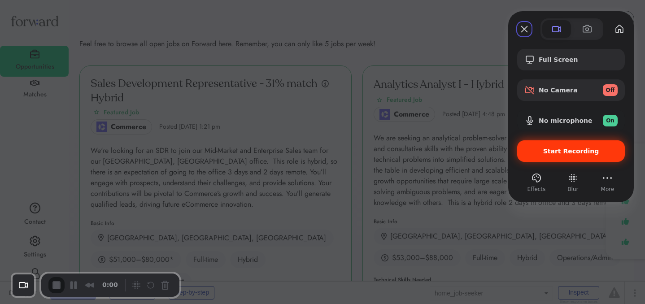
click at [541, 155] on div "Start Recording" at bounding box center [571, 151] width 108 height 22
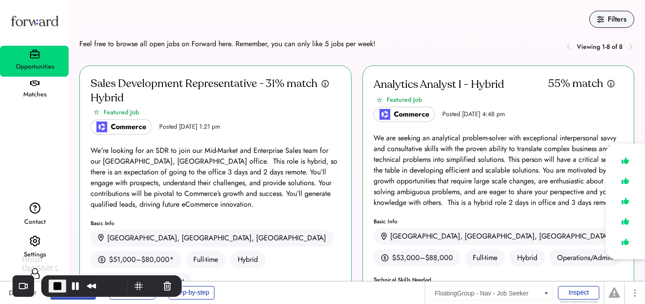
click at [56, 283] on span "End Recording" at bounding box center [57, 286] width 11 height 11
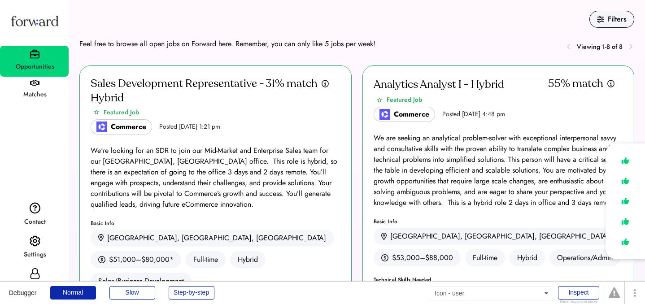
click at [32, 275] on icon at bounding box center [35, 273] width 11 height 11
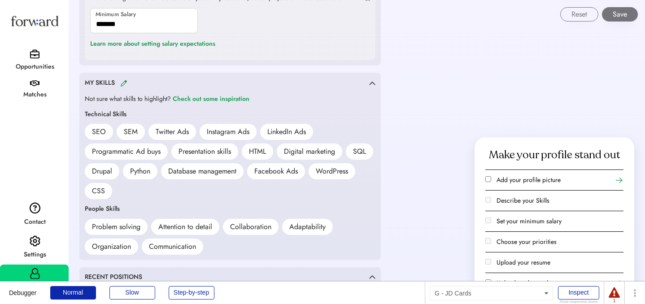
scroll to position [602, 0]
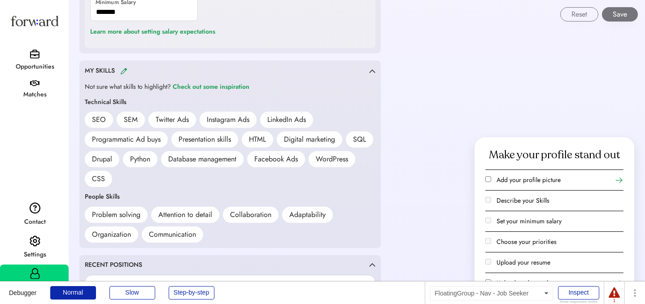
click at [37, 63] on div "Opportunities" at bounding box center [35, 66] width 68 height 11
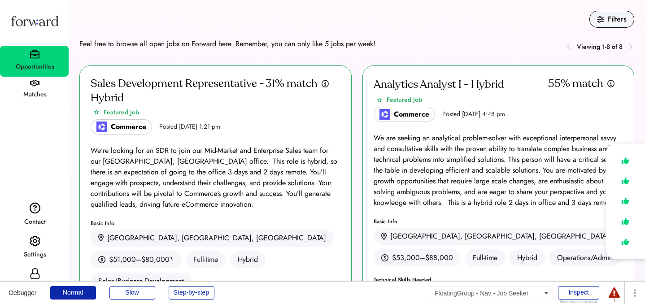
click at [32, 264] on div "Settings" at bounding box center [34, 248] width 69 height 33
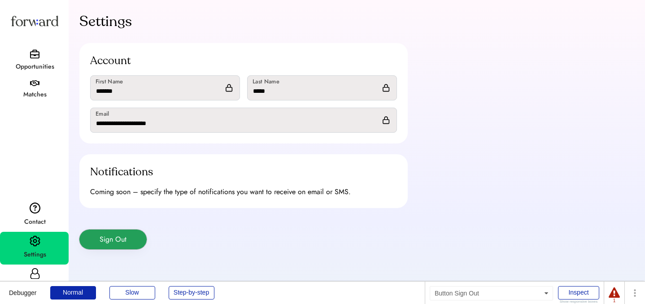
click at [129, 230] on button "Sign Out" at bounding box center [112, 240] width 67 height 20
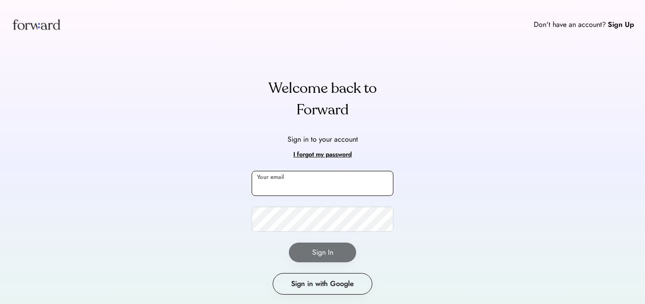
click at [303, 187] on input "email" at bounding box center [322, 183] width 142 height 25
type input "**********"
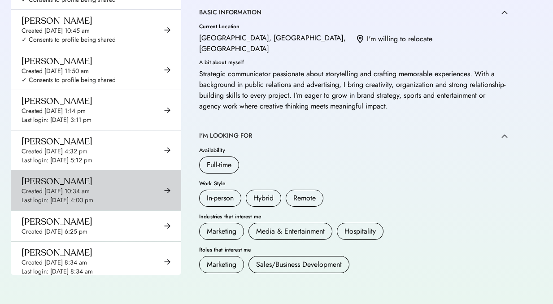
scroll to position [1831, 0]
click at [138, 174] on div "[PERSON_NAME] Created [DATE] 10:34 am Last login: [DATE] 4:00 pm" at bounding box center [96, 190] width 170 height 39
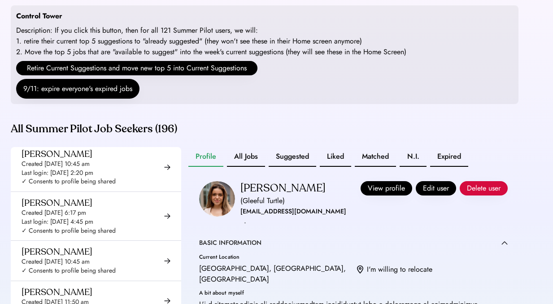
scroll to position [205, 0]
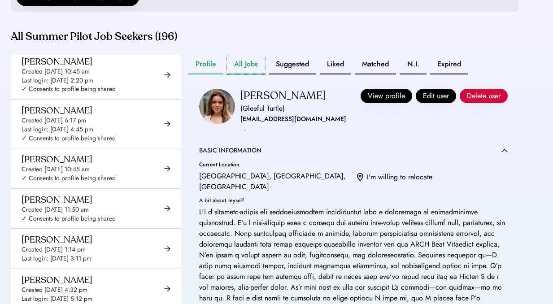
click at [250, 74] on button "All Jobs" at bounding box center [246, 65] width 38 height 20
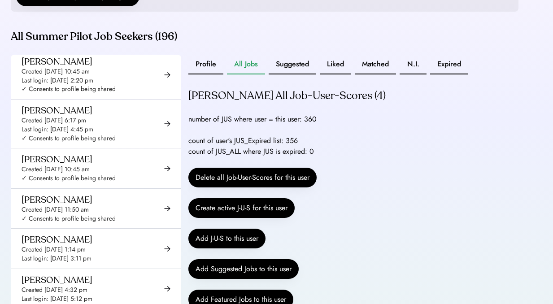
scroll to position [22, 0]
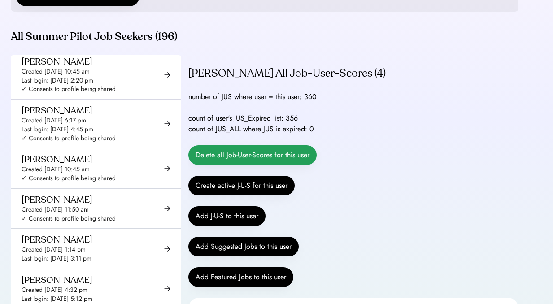
click at [251, 165] on button "Delete all Job-User-Scores for this user" at bounding box center [252, 155] width 128 height 20
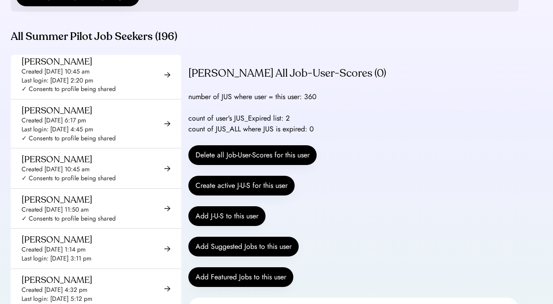
scroll to position [0, 0]
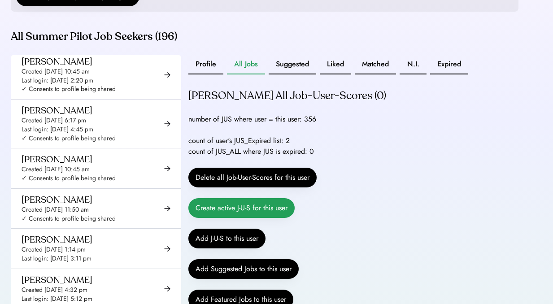
click at [277, 218] on button "Create active J-U-S for this user" at bounding box center [241, 208] width 106 height 20
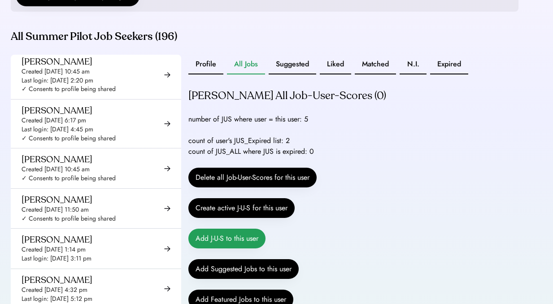
click at [221, 248] on button "Add J-U-S to this user" at bounding box center [226, 239] width 77 height 20
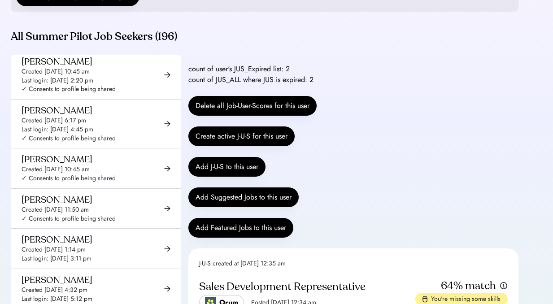
scroll to position [65, 0]
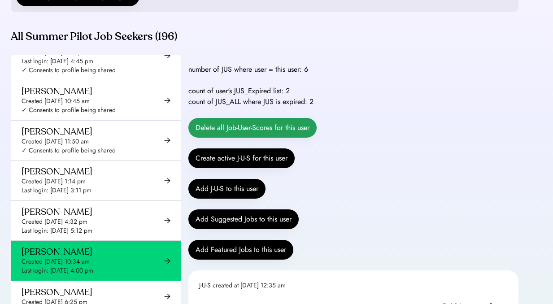
scroll to position [8, 0]
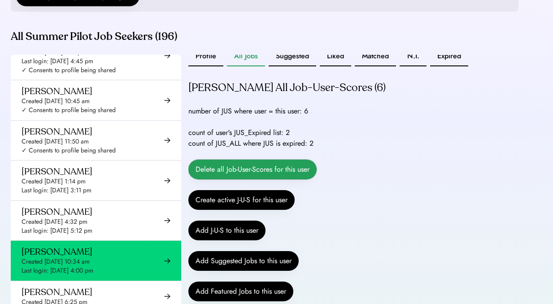
click at [256, 176] on button "Delete all Job-User-Scores for this user" at bounding box center [252, 170] width 128 height 20
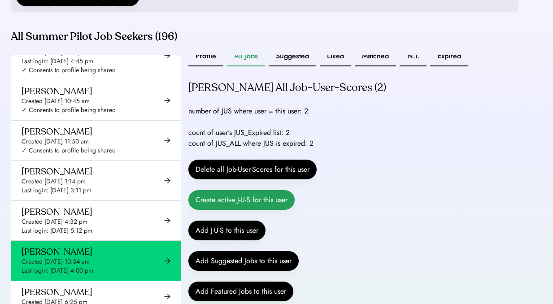
click at [255, 210] on button "Create active J-U-S for this user" at bounding box center [241, 200] width 106 height 20
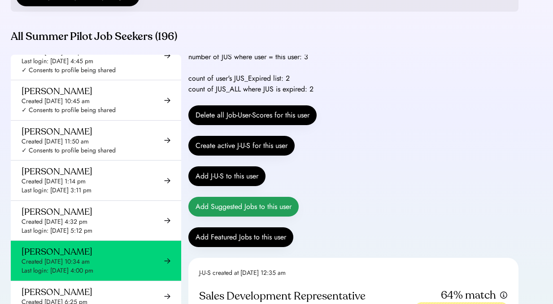
scroll to position [74, 0]
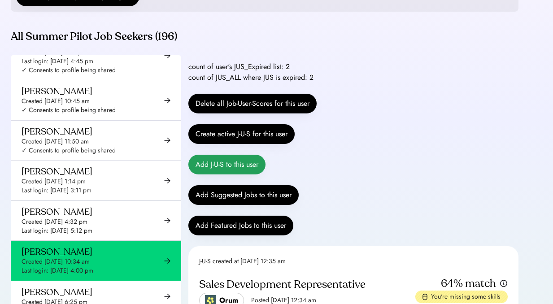
click at [239, 173] on button "Add J-U-S to this user" at bounding box center [226, 165] width 77 height 20
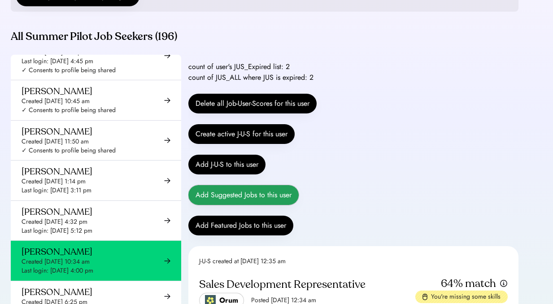
click at [282, 205] on button "Add Suggested Jobs to this user" at bounding box center [243, 195] width 110 height 20
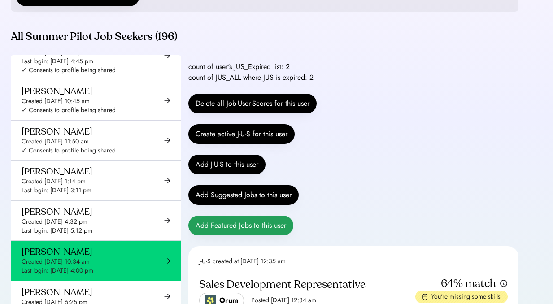
click at [272, 235] on button "Add Featured Jobs to this user" at bounding box center [240, 226] width 105 height 20
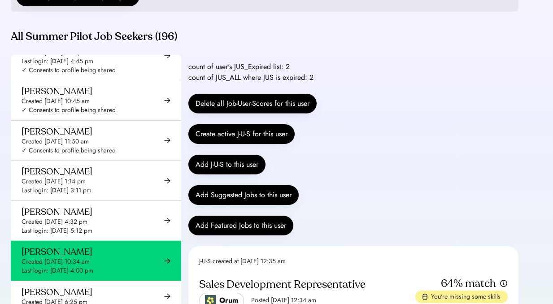
scroll to position [0, 0]
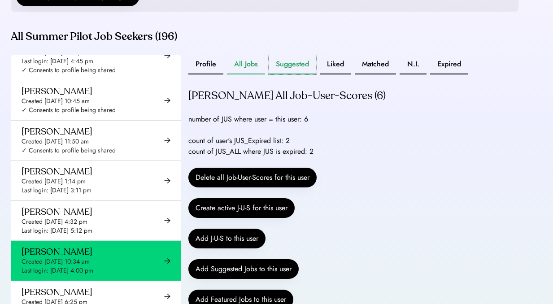
click at [287, 68] on button "Suggested" at bounding box center [293, 65] width 48 height 20
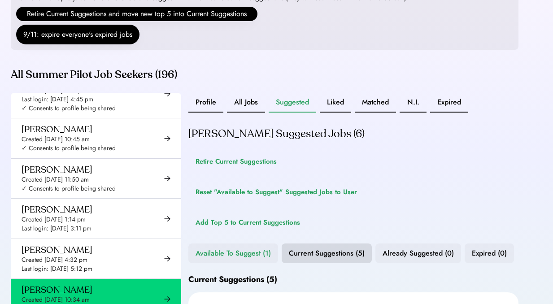
scroll to position [154, 0]
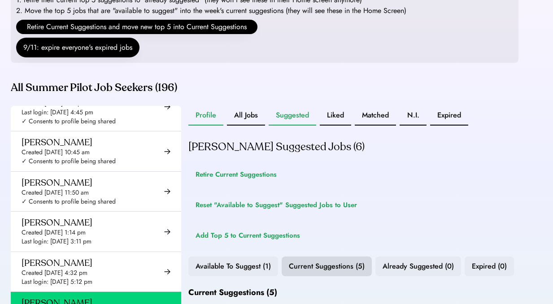
click at [210, 124] on button "Profile" at bounding box center [205, 116] width 35 height 20
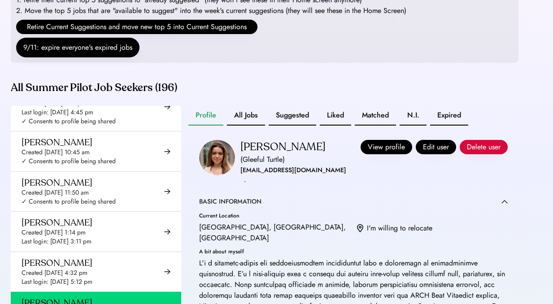
click at [283, 176] on div "[EMAIL_ADDRESS][DOMAIN_NAME]" at bounding box center [293, 170] width 106 height 11
copy div "[EMAIL_ADDRESS][DOMAIN_NAME]"
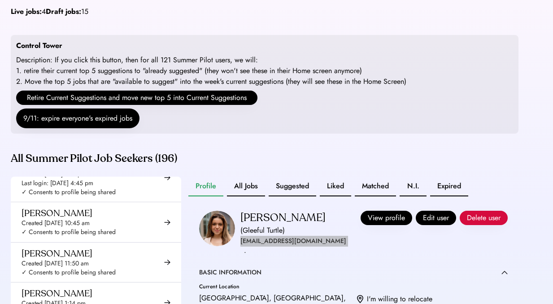
scroll to position [104, 0]
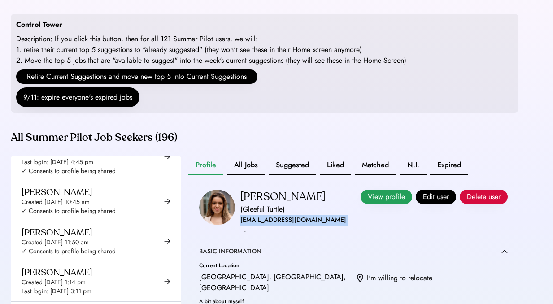
click at [360, 204] on button "View profile" at bounding box center [386, 197] width 52 height 14
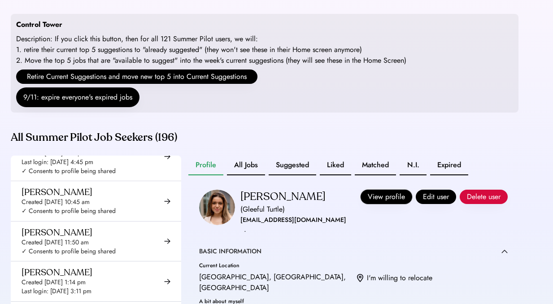
click at [325, 204] on div "[PERSON_NAME]" at bounding box center [282, 197] width 85 height 14
copy div "[PERSON_NAME]"
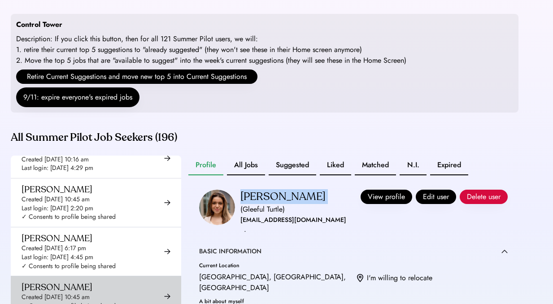
scroll to position [1727, 0]
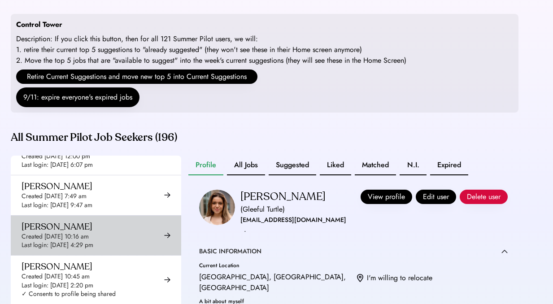
click at [134, 230] on div "[PERSON_NAME] Created [DATE] 10:16 am Last login: [DATE] 4:29 pm" at bounding box center [96, 235] width 170 height 39
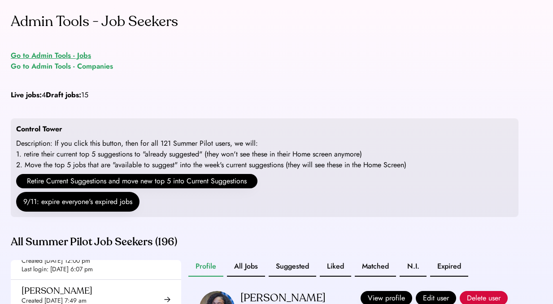
click at [89, 56] on div "Go to Admin Tools - Jobs" at bounding box center [51, 55] width 80 height 11
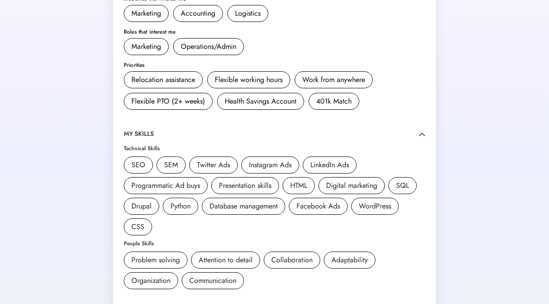
scroll to position [249, 0]
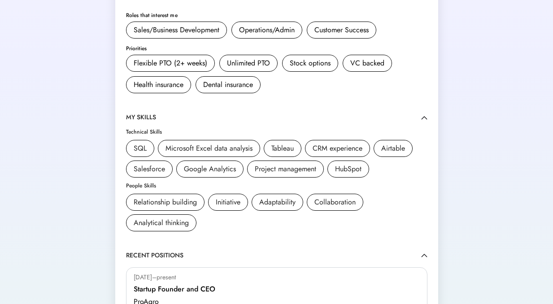
scroll to position [377, 0]
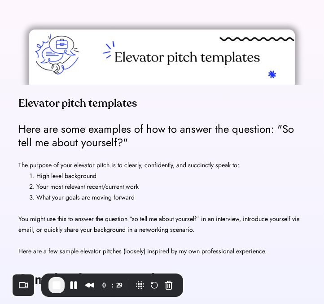
scroll to position [45, 0]
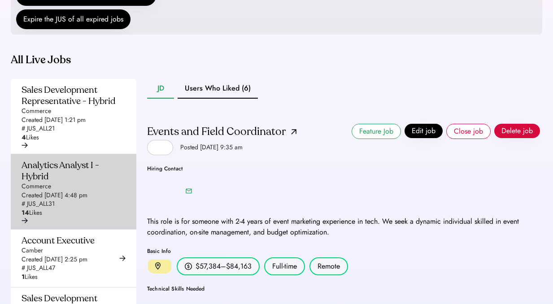
scroll to position [258, 0]
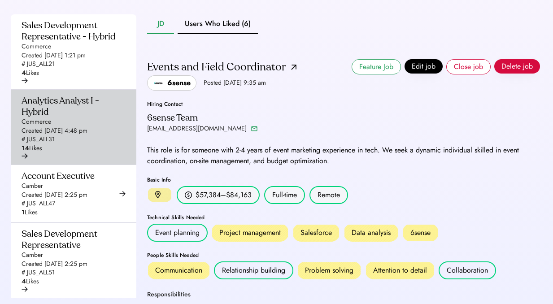
click at [105, 117] on div "Analytics Analyst I - Hybrid" at bounding box center [71, 106] width 99 height 22
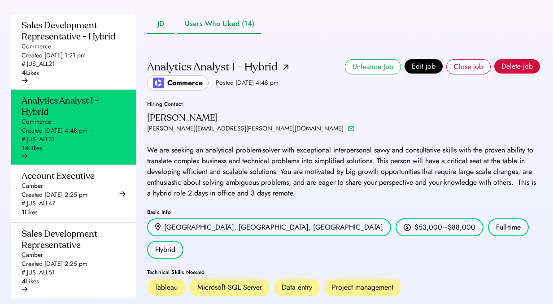
click at [240, 34] on button "Users Who Liked (14)" at bounding box center [220, 24] width 84 height 20
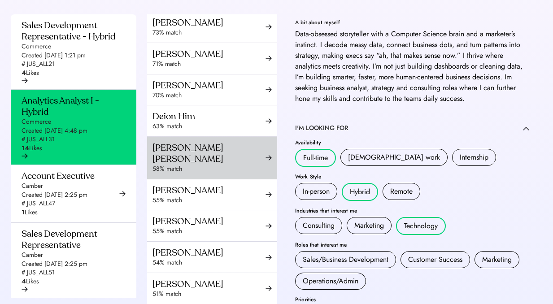
scroll to position [151, 0]
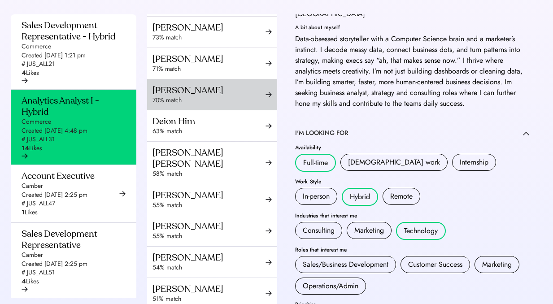
click at [236, 105] on div "70% match" at bounding box center [208, 100] width 113 height 9
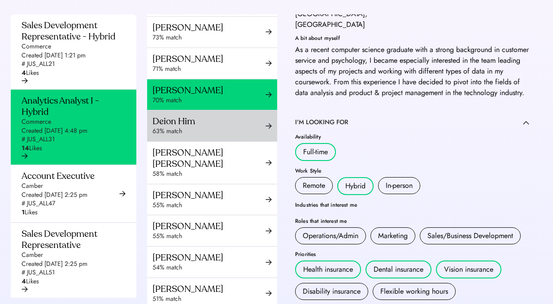
click at [236, 127] on div "Deion Him" at bounding box center [208, 121] width 113 height 11
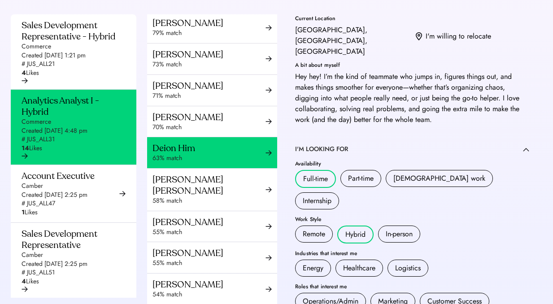
scroll to position [115, 0]
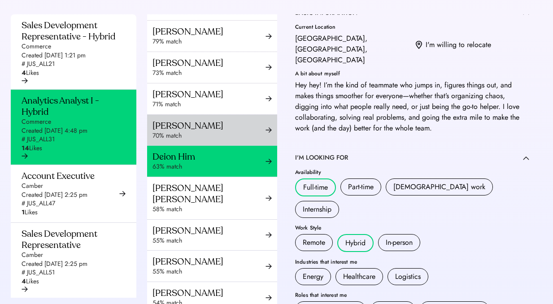
click at [217, 140] on div "70% match" at bounding box center [208, 135] width 113 height 9
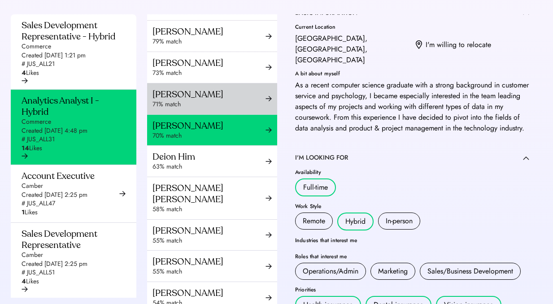
click at [218, 109] on div "71% match" at bounding box center [208, 104] width 113 height 9
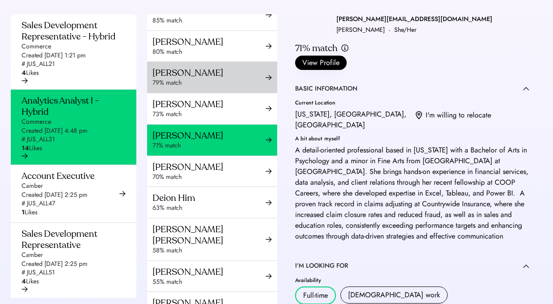
click at [218, 78] on div "[PERSON_NAME]" at bounding box center [208, 72] width 113 height 11
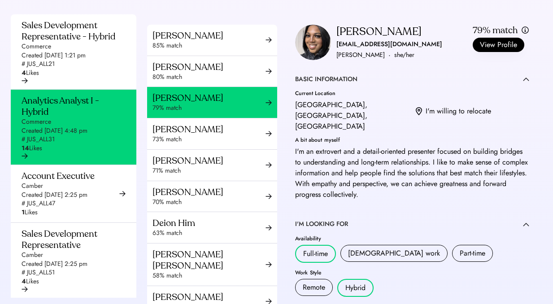
scroll to position [14, 0]
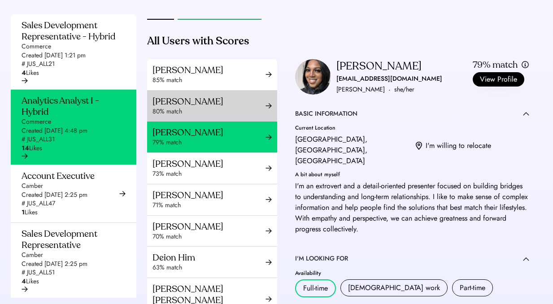
click at [213, 107] on div "[PERSON_NAME]" at bounding box center [208, 101] width 113 height 11
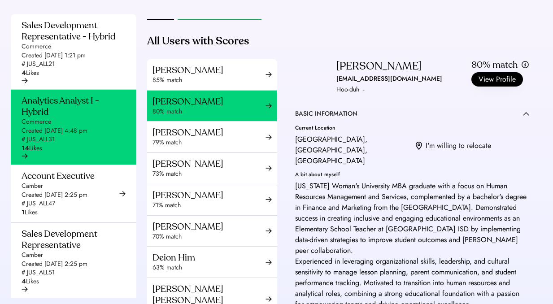
click at [142, 53] on div "Sales Development Representative - Hybrid Commerce Created [DATE] 1:21 pm # JUS…" at bounding box center [275, 193] width 529 height 359
